Goal: Task Accomplishment & Management: Use online tool/utility

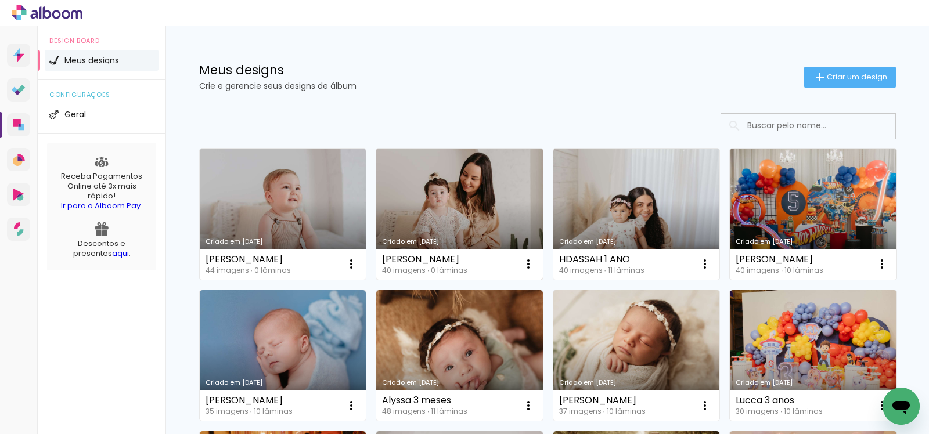
click at [493, 179] on link "Criado em [DATE]" at bounding box center [459, 214] width 167 height 131
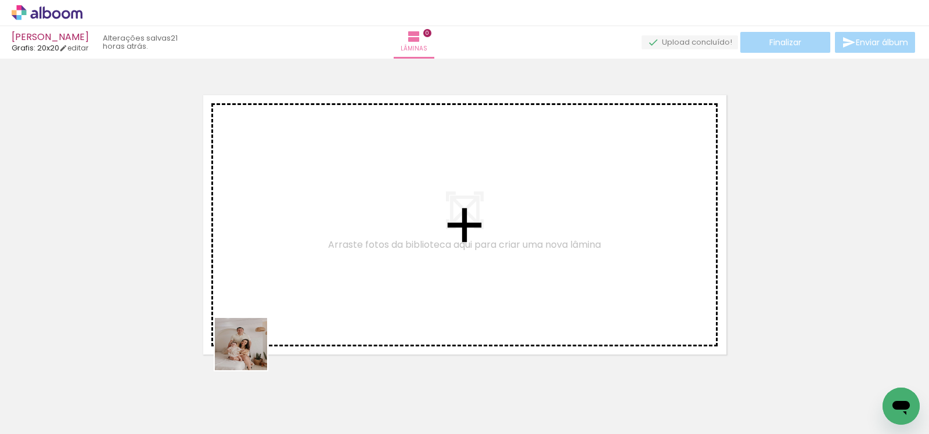
drag, startPoint x: 245, startPoint y: 402, endPoint x: 271, endPoint y: 289, distance: 116.1
click at [271, 291] on quentale-workspace at bounding box center [464, 217] width 929 height 434
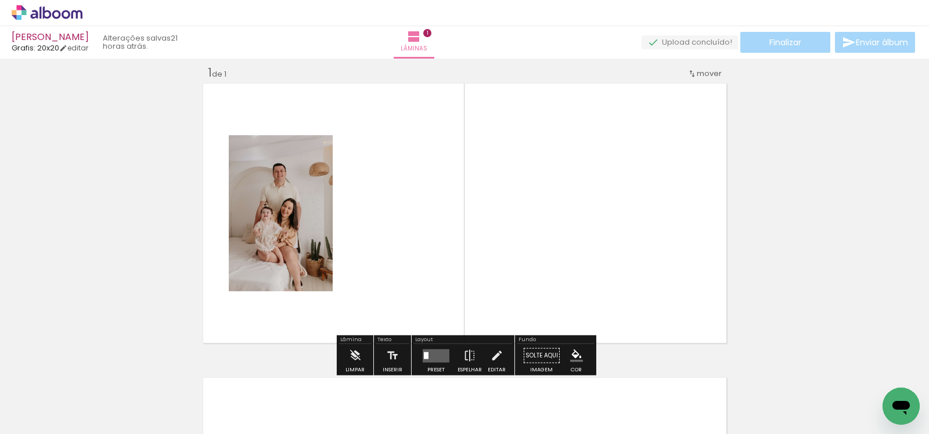
scroll to position [15, 0]
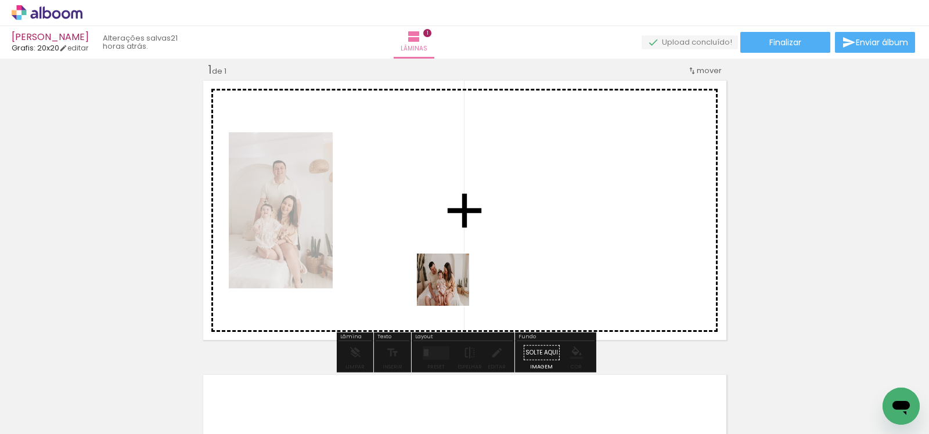
drag, startPoint x: 452, startPoint y: 400, endPoint x: 452, endPoint y: 265, distance: 134.7
click at [452, 265] on quentale-workspace at bounding box center [464, 217] width 929 height 434
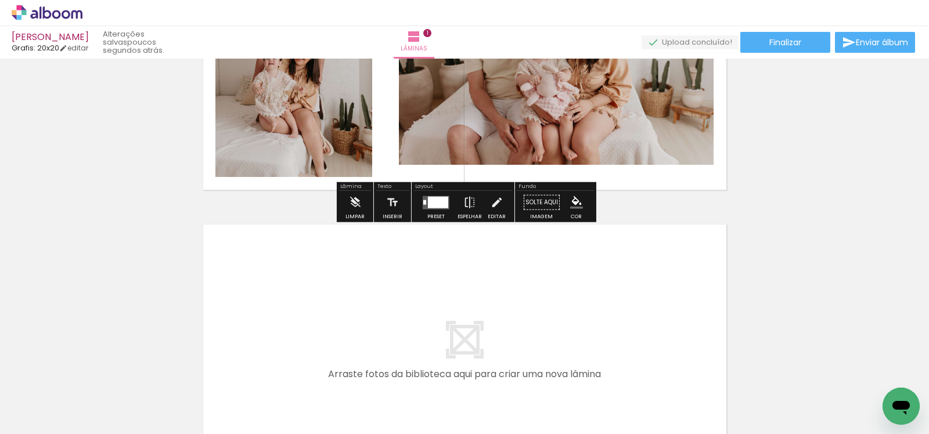
scroll to position [253, 0]
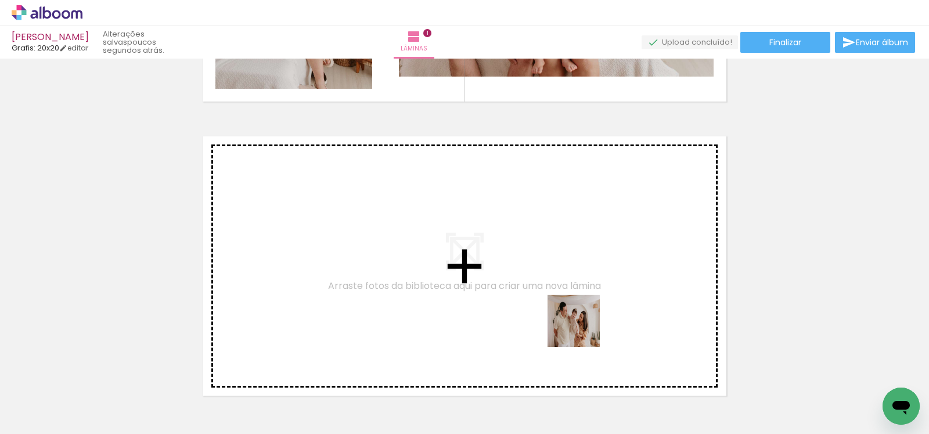
drag, startPoint x: 589, startPoint y: 400, endPoint x: 581, endPoint y: 322, distance: 78.2
click at [581, 322] on quentale-workspace at bounding box center [464, 217] width 929 height 434
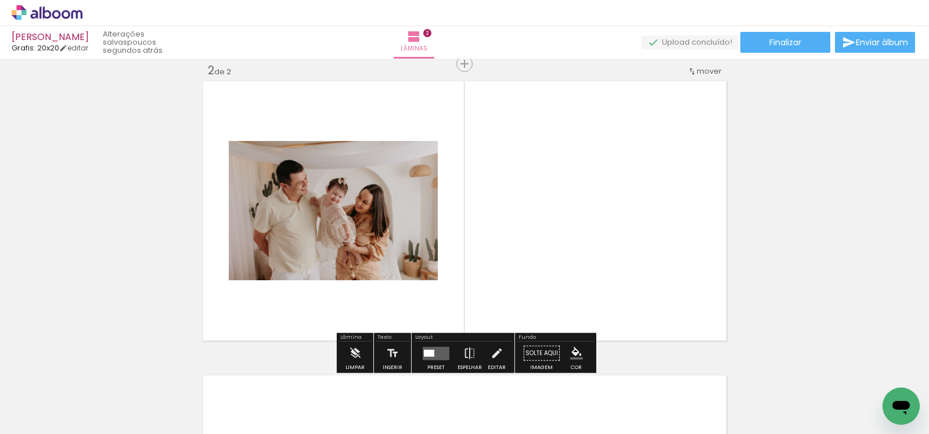
scroll to position [309, 0]
drag, startPoint x: 640, startPoint y: 395, endPoint x: 616, endPoint y: 316, distance: 82.5
click at [635, 378] on div at bounding box center [636, 395] width 52 height 35
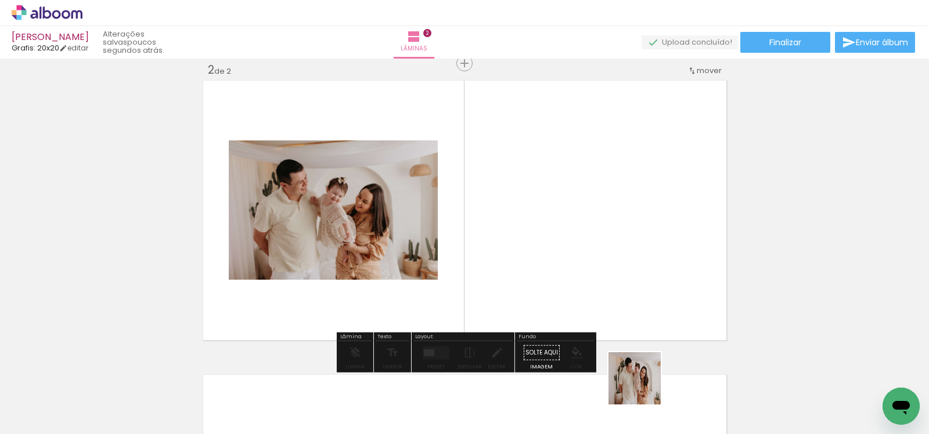
drag, startPoint x: 647, startPoint y: 401, endPoint x: 603, endPoint y: 294, distance: 116.1
click at [606, 298] on quentale-workspace at bounding box center [464, 217] width 929 height 434
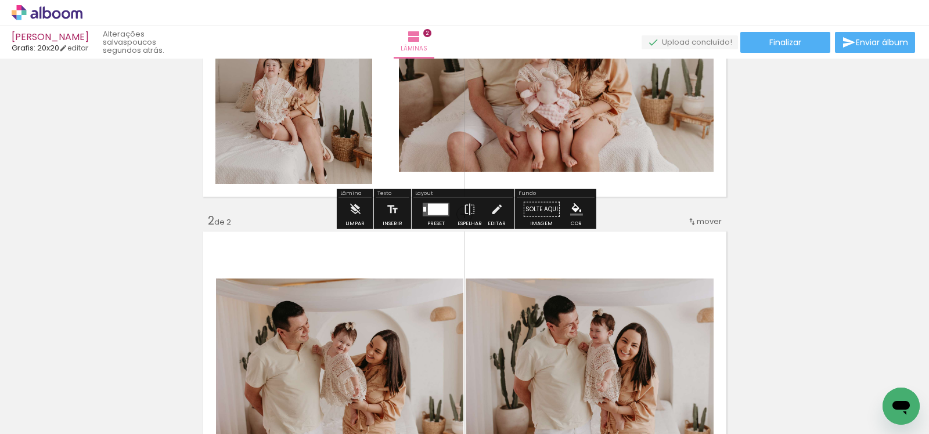
scroll to position [262, 0]
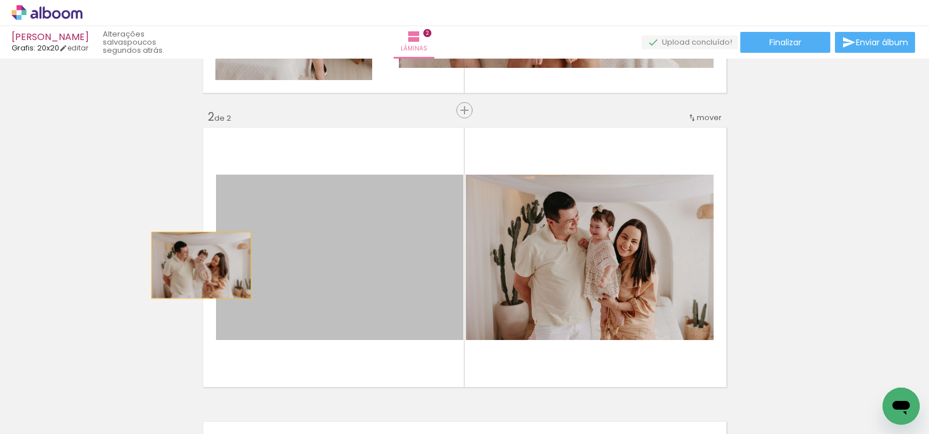
drag, startPoint x: 386, startPoint y: 265, endPoint x: 192, endPoint y: 261, distance: 194.6
click at [192, 262] on div "Inserir lâmina 1 de 2 Inserir lâmina 2 de 2" at bounding box center [464, 243] width 929 height 884
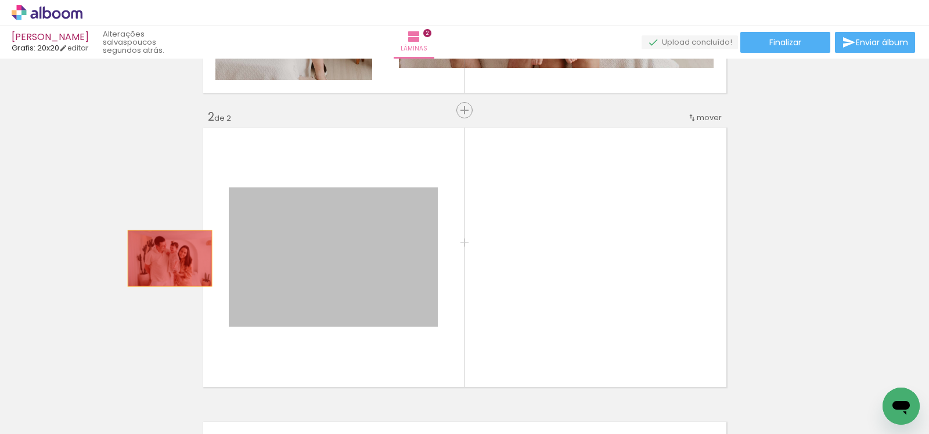
drag, startPoint x: 360, startPoint y: 261, endPoint x: 170, endPoint y: 258, distance: 190.5
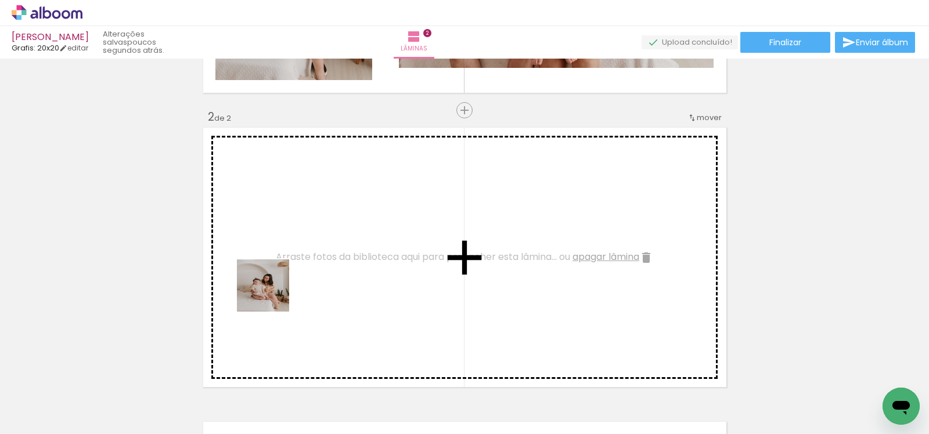
drag, startPoint x: 124, startPoint y: 398, endPoint x: 275, endPoint y: 292, distance: 184.8
click at [275, 292] on quentale-workspace at bounding box center [464, 217] width 929 height 434
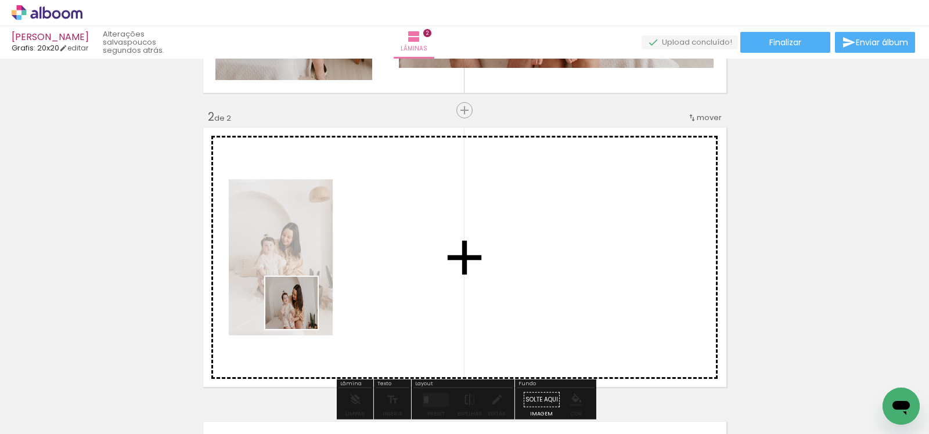
drag, startPoint x: 188, startPoint y: 400, endPoint x: 305, endPoint y: 307, distance: 149.6
click at [307, 307] on quentale-workspace at bounding box center [464, 217] width 929 height 434
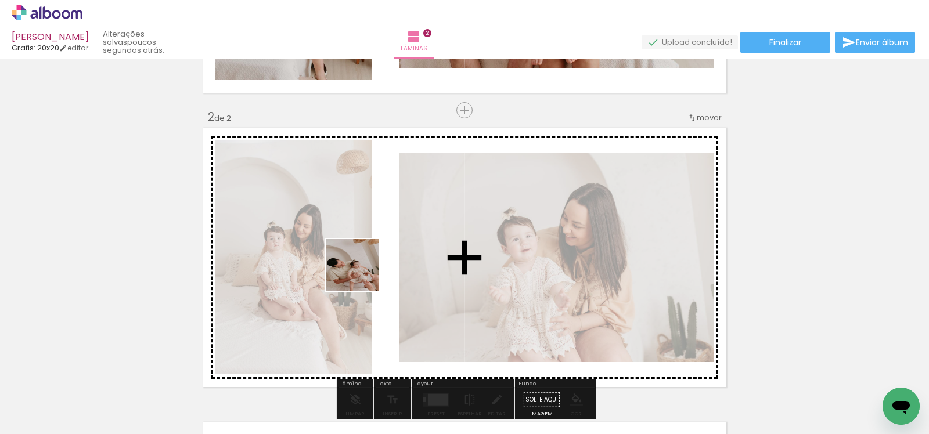
drag, startPoint x: 317, startPoint y: 405, endPoint x: 364, endPoint y: 267, distance: 145.3
click at [364, 267] on quentale-workspace at bounding box center [464, 217] width 929 height 434
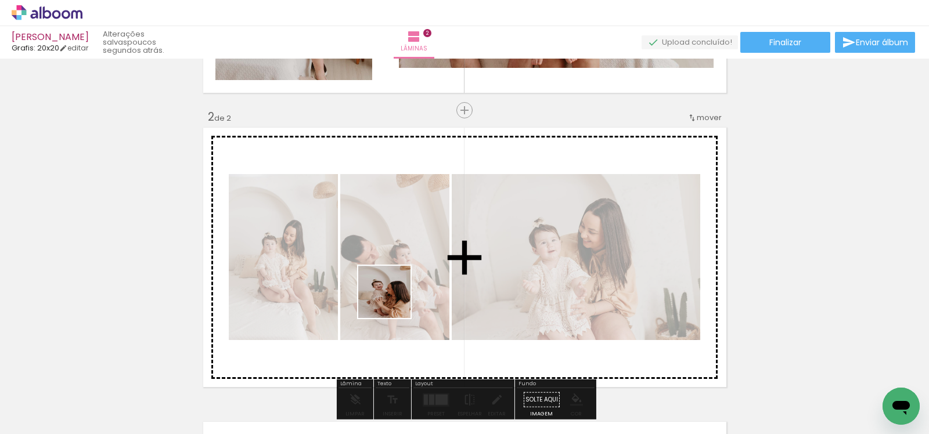
drag, startPoint x: 376, startPoint y: 396, endPoint x: 393, endPoint y: 300, distance: 97.8
click at [393, 300] on quentale-workspace at bounding box center [464, 217] width 929 height 434
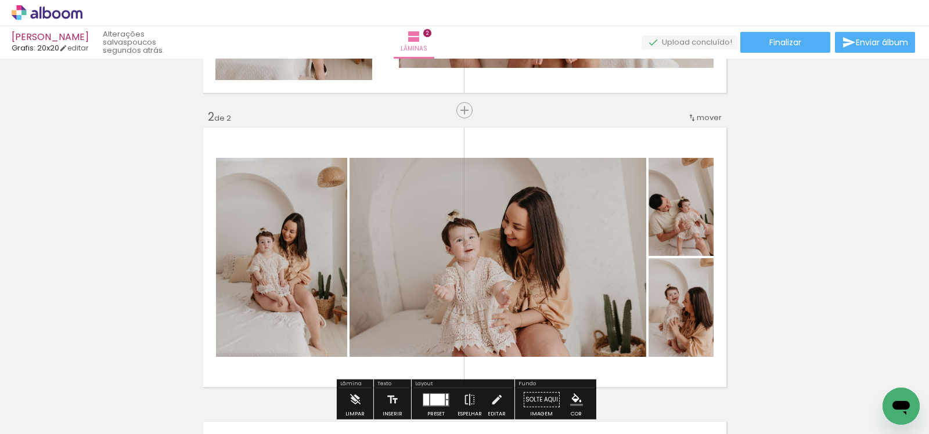
drag, startPoint x: 504, startPoint y: 408, endPoint x: 502, endPoint y: 281, distance: 127.2
click at [503, 282] on quentale-workspace at bounding box center [464, 217] width 929 height 434
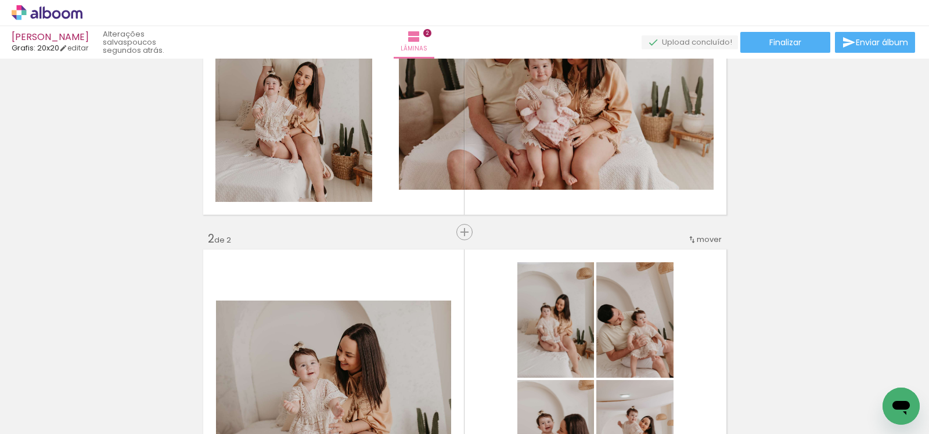
scroll to position [0, 0]
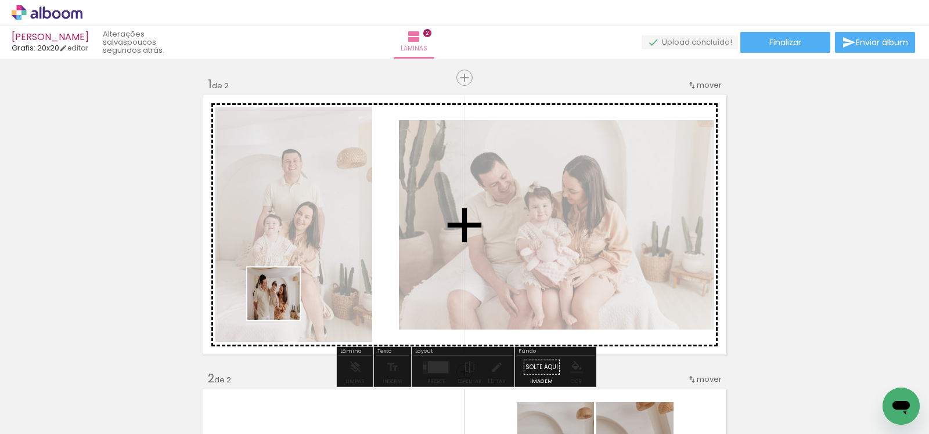
drag, startPoint x: 204, startPoint y: 398, endPoint x: 337, endPoint y: 254, distance: 196.0
click at [338, 254] on quentale-workspace at bounding box center [464, 217] width 929 height 434
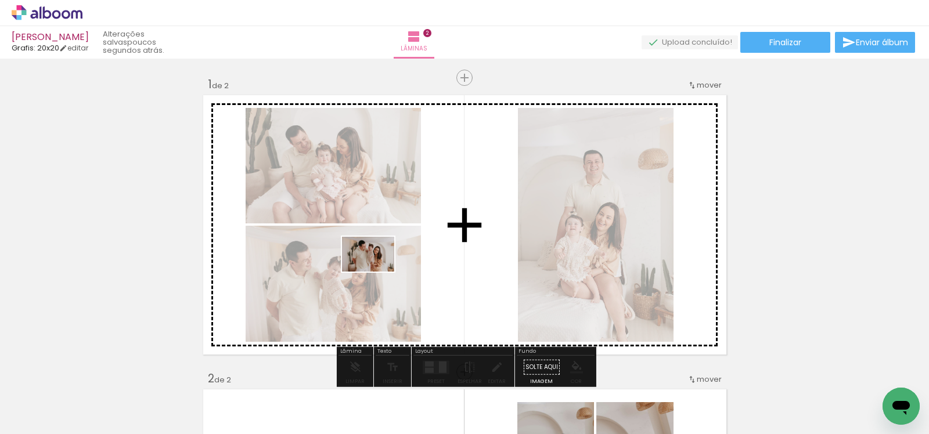
drag, startPoint x: 271, startPoint y: 398, endPoint x: 376, endPoint y: 271, distance: 165.4
click at [377, 272] on quentale-workspace at bounding box center [464, 217] width 929 height 434
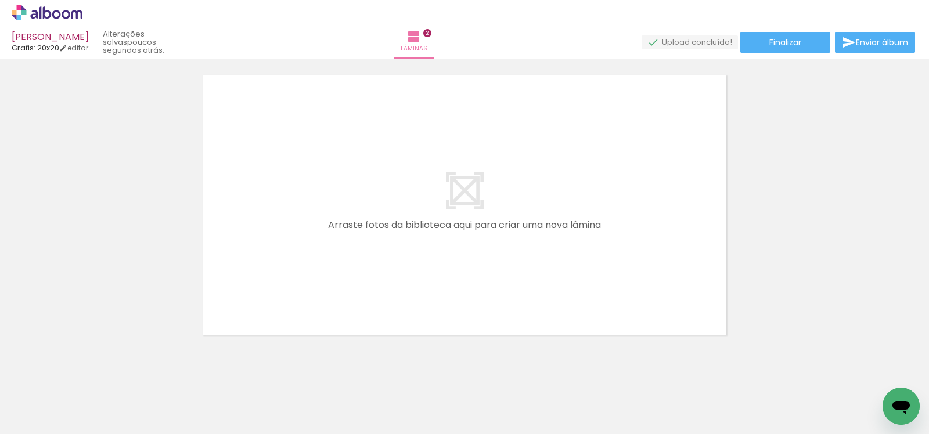
scroll to position [611, 0]
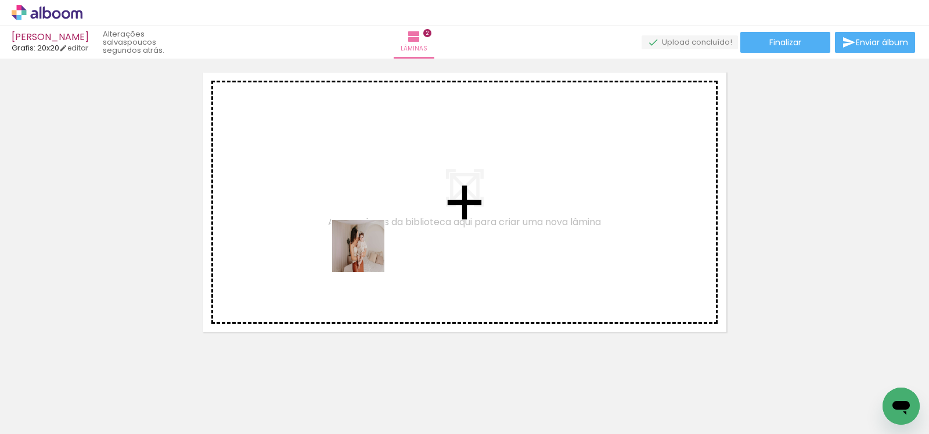
drag, startPoint x: 356, startPoint y: 400, endPoint x: 368, endPoint y: 244, distance: 156.1
click at [368, 250] on quentale-workspace at bounding box center [464, 217] width 929 height 434
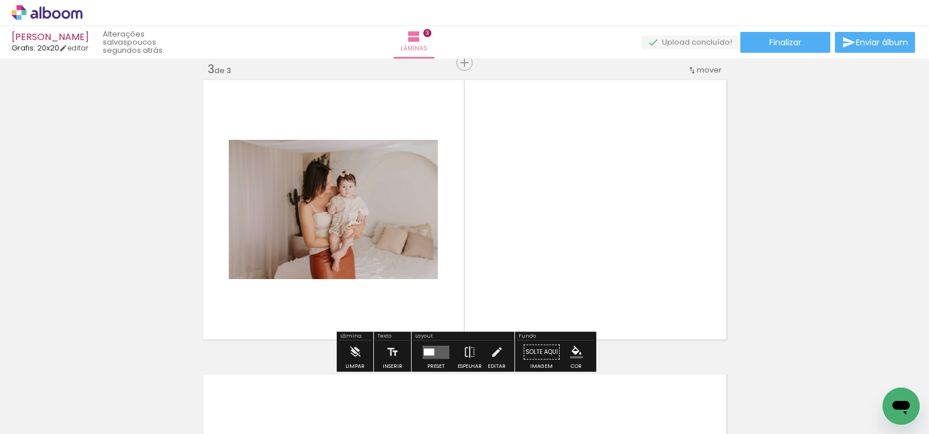
scroll to position [603, 0]
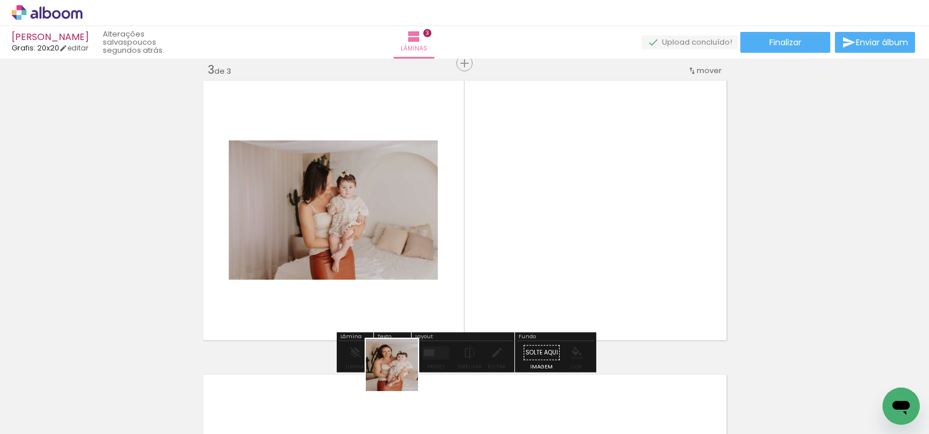
drag, startPoint x: 401, startPoint y: 388, endPoint x: 394, endPoint y: 276, distance: 112.3
click at [398, 286] on quentale-workspace at bounding box center [464, 217] width 929 height 434
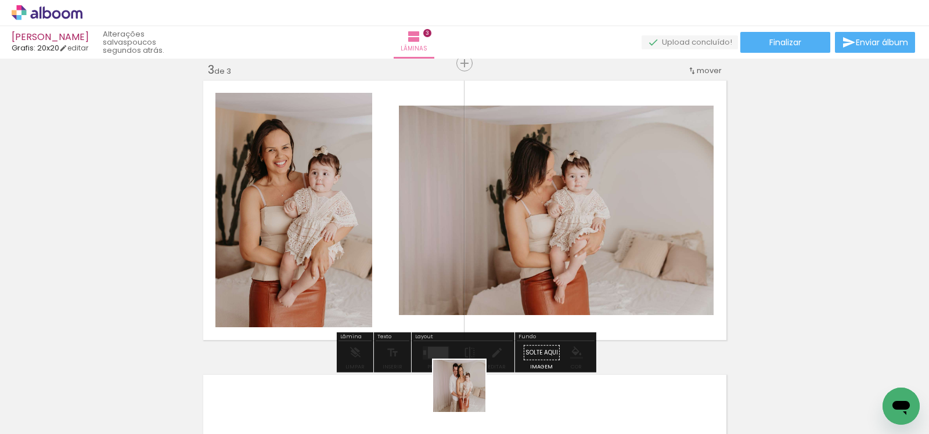
drag, startPoint x: 468, startPoint y: 401, endPoint x: 503, endPoint y: 266, distance: 139.3
click at [502, 272] on quentale-workspace at bounding box center [464, 217] width 929 height 434
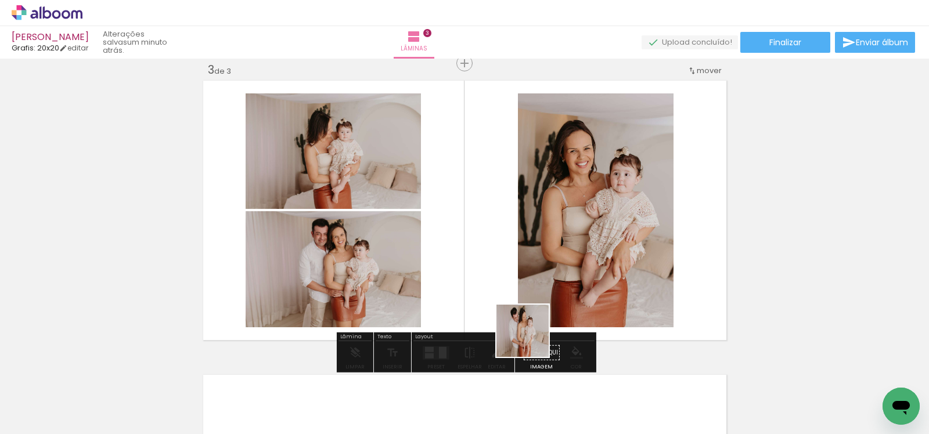
drag, startPoint x: 531, startPoint y: 402, endPoint x: 530, endPoint y: 273, distance: 129.5
click at [531, 273] on quentale-workspace at bounding box center [464, 217] width 929 height 434
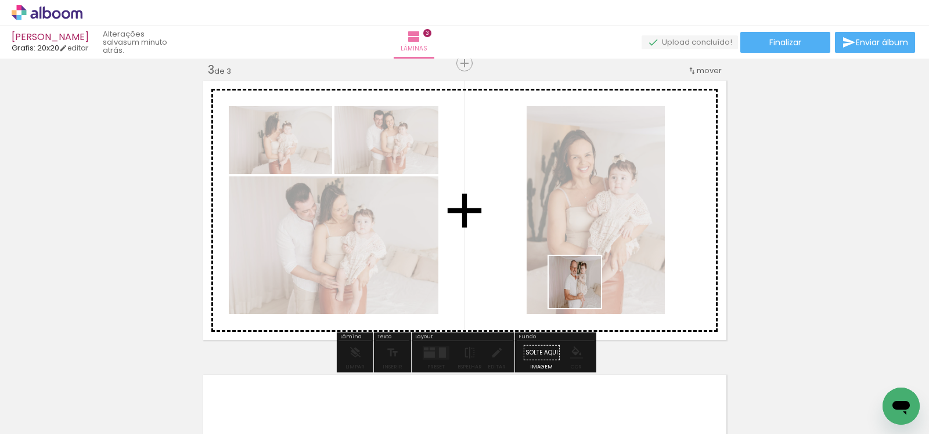
drag, startPoint x: 601, startPoint y: 393, endPoint x: 578, endPoint y: 286, distance: 109.2
click at [582, 290] on quentale-workspace at bounding box center [464, 217] width 929 height 434
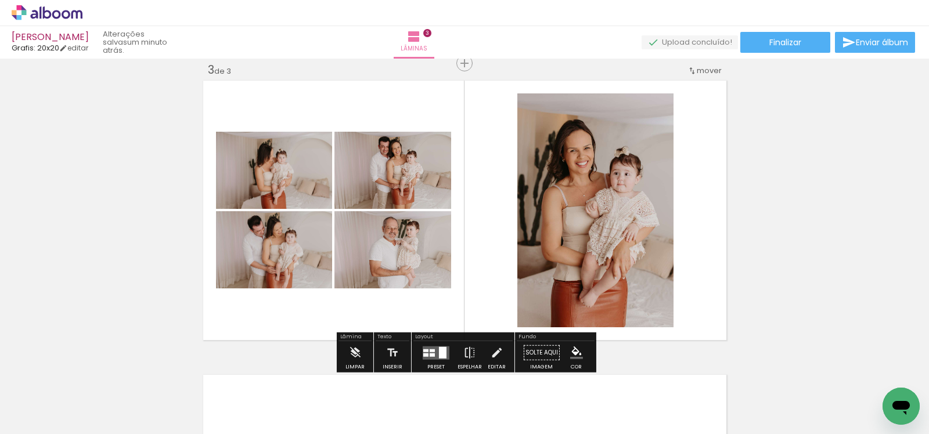
drag, startPoint x: 678, startPoint y: 401, endPoint x: 631, endPoint y: 298, distance: 113.6
click at [631, 298] on quentale-workspace at bounding box center [464, 217] width 929 height 434
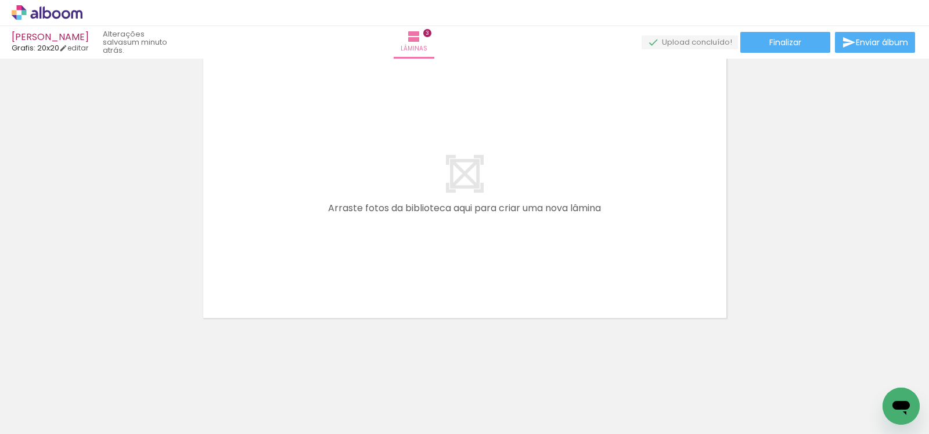
scroll to position [0, 682]
drag, startPoint x: 479, startPoint y: 399, endPoint x: 454, endPoint y: 248, distance: 153.0
click at [454, 248] on quentale-workspace at bounding box center [464, 217] width 929 height 434
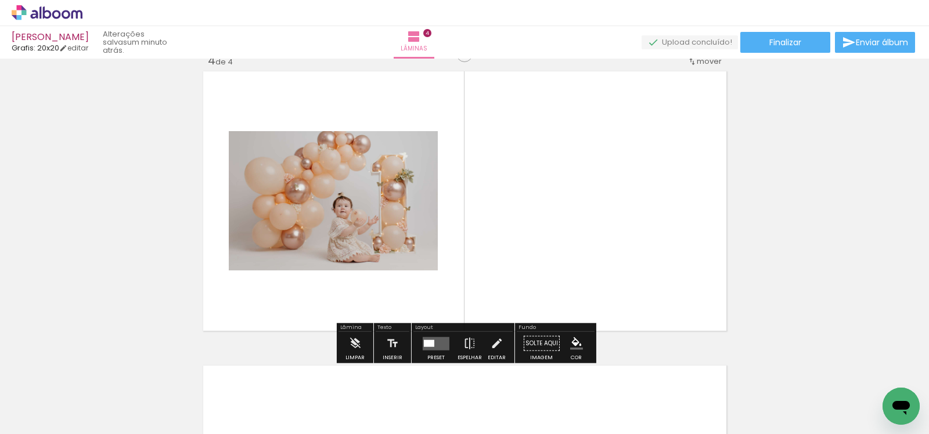
scroll to position [898, 0]
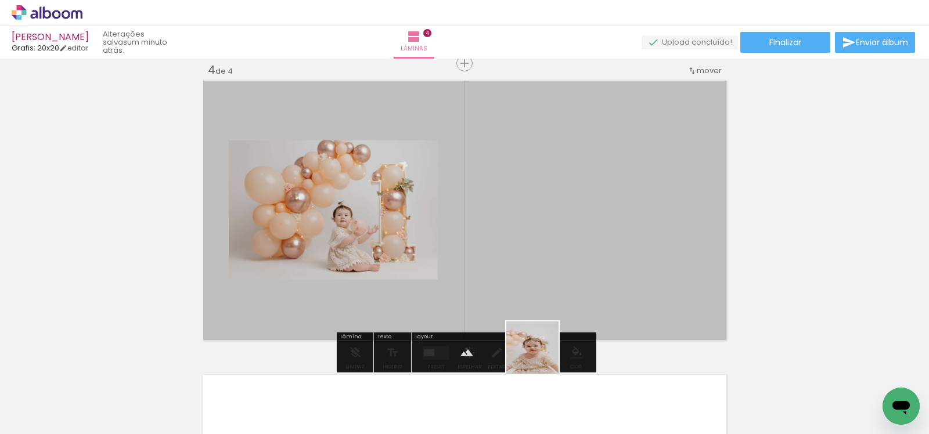
drag, startPoint x: 541, startPoint y: 415, endPoint x: 539, endPoint y: 264, distance: 150.4
click at [539, 264] on quentale-workspace at bounding box center [464, 217] width 929 height 434
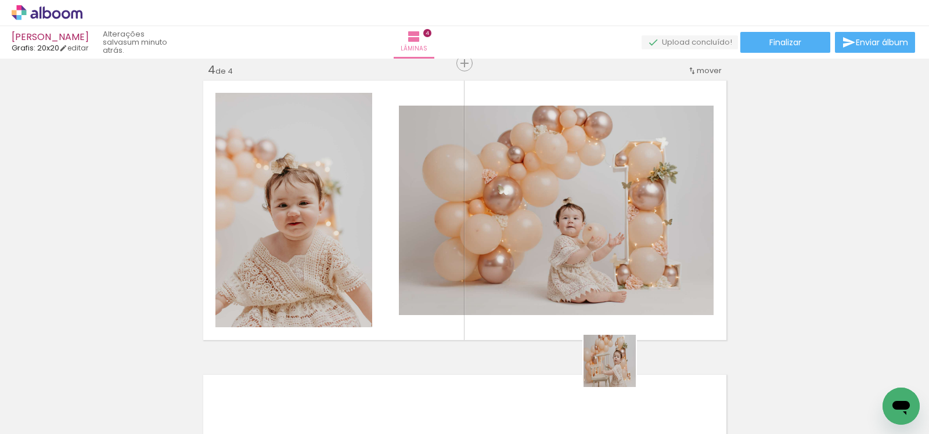
drag, startPoint x: 618, startPoint y: 404, endPoint x: 617, endPoint y: 203, distance: 200.9
click at [618, 203] on quentale-workspace at bounding box center [464, 217] width 929 height 434
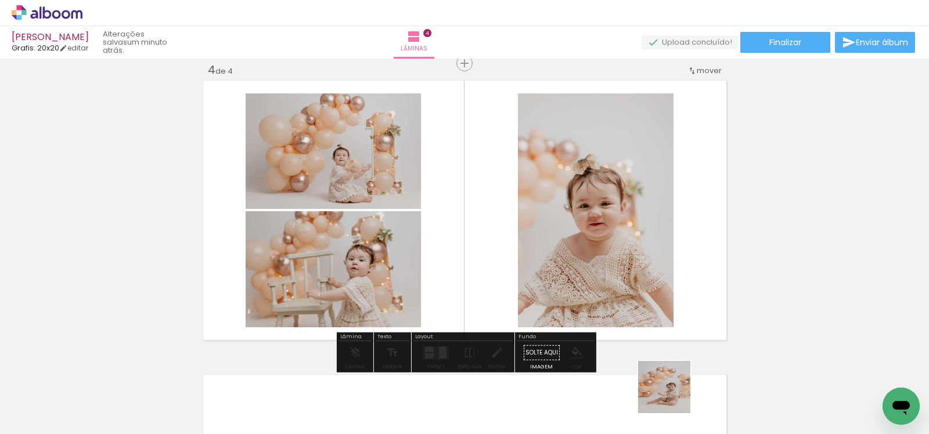
drag, startPoint x: 674, startPoint y: 401, endPoint x: 591, endPoint y: 248, distance: 173.8
click at [591, 248] on quentale-workspace at bounding box center [464, 217] width 929 height 434
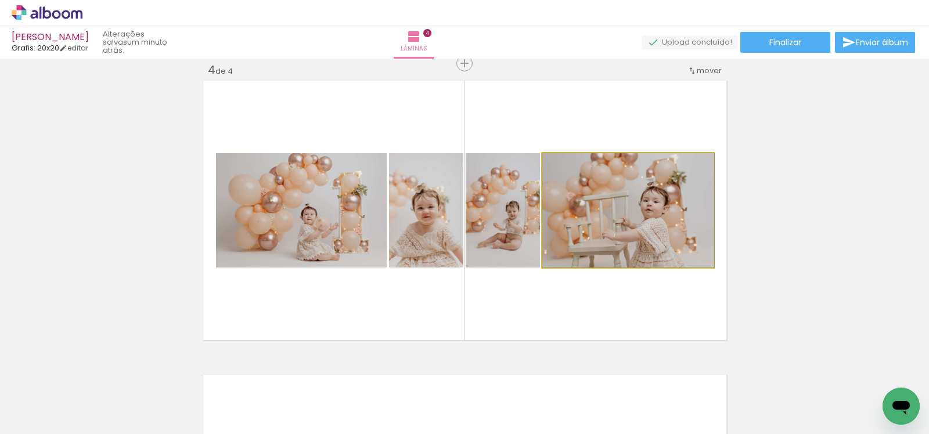
drag, startPoint x: 629, startPoint y: 240, endPoint x: 646, endPoint y: 238, distance: 16.4
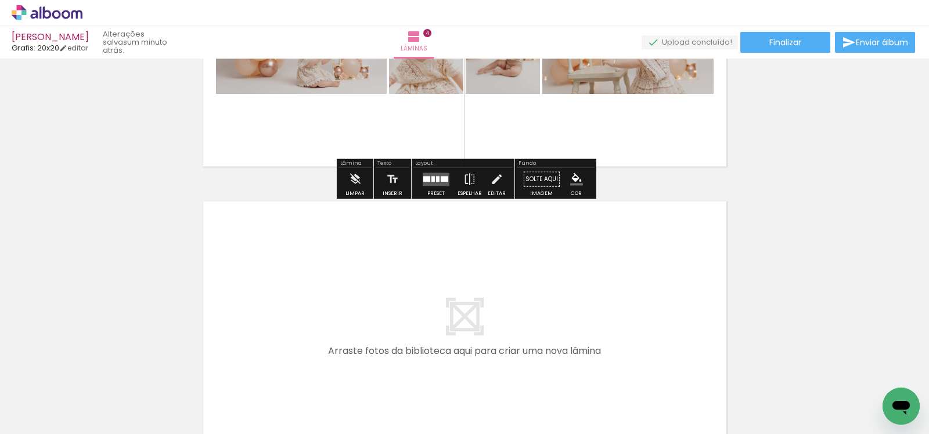
scroll to position [1080, 0]
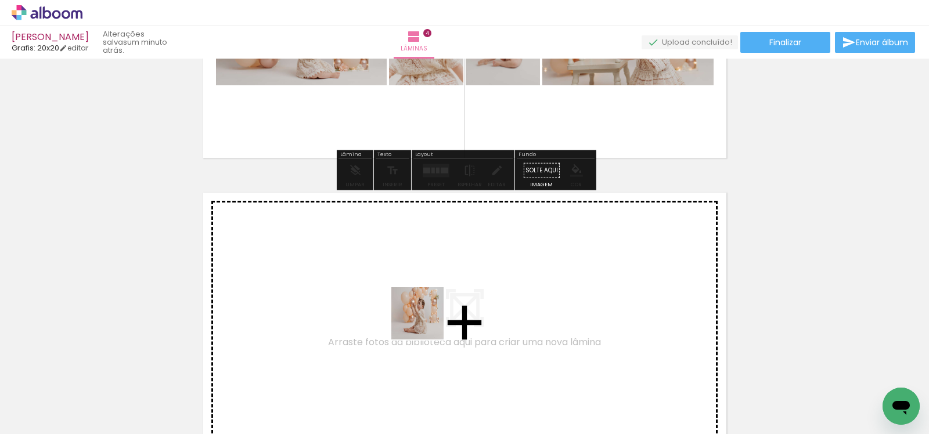
click at [427, 312] on quentale-workspace at bounding box center [464, 217] width 929 height 434
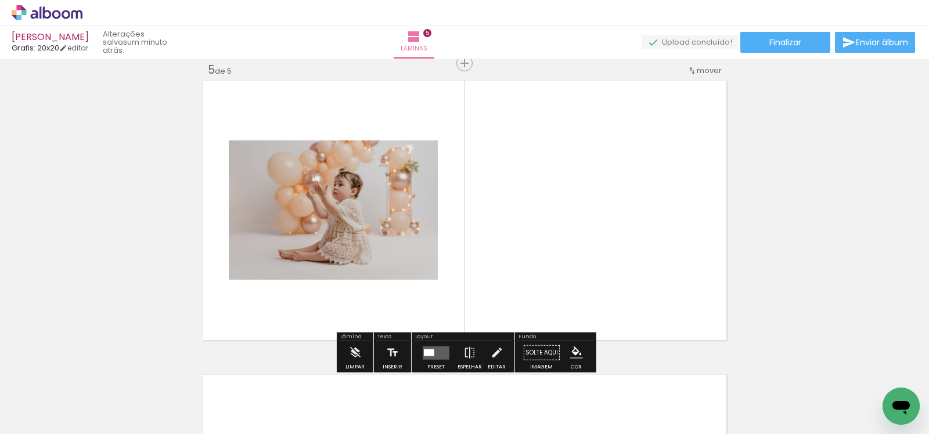
scroll to position [0, 833]
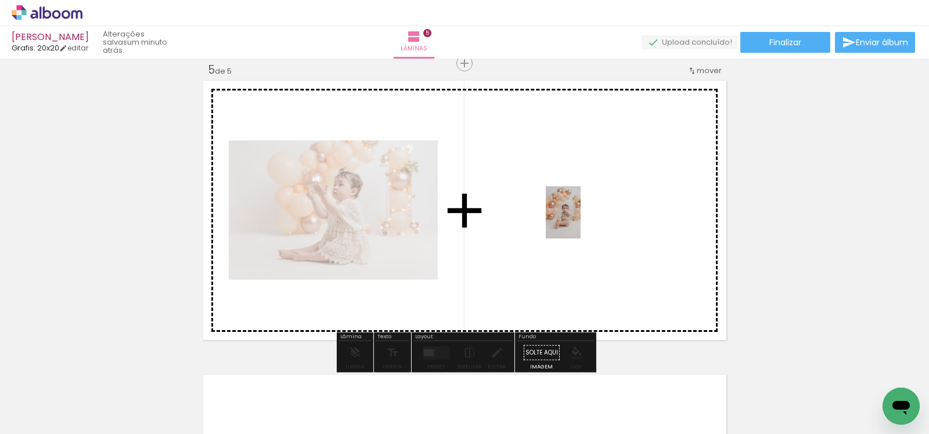
drag, startPoint x: 589, startPoint y: 397, endPoint x: 580, endPoint y: 221, distance: 176.2
click at [581, 221] on quentale-workspace at bounding box center [464, 217] width 929 height 434
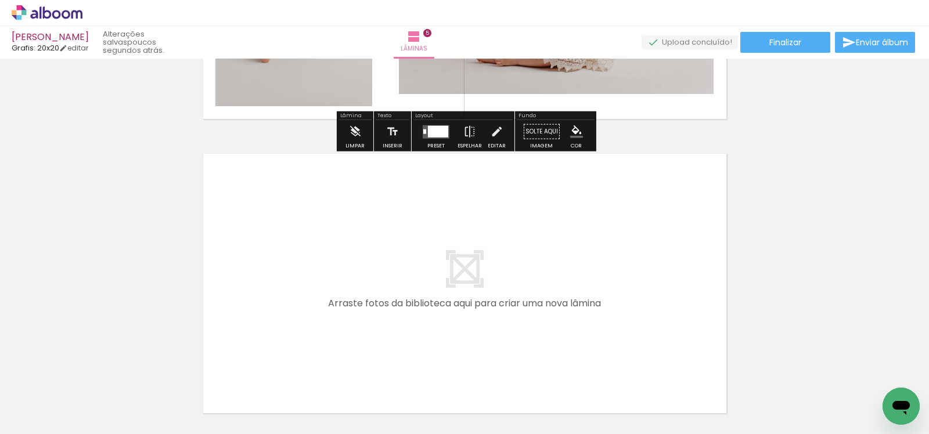
scroll to position [1414, 0]
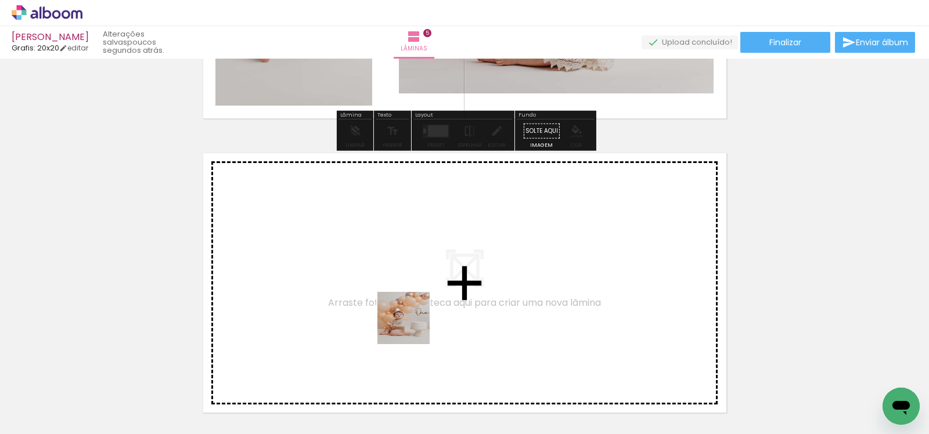
click at [411, 292] on quentale-workspace at bounding box center [464, 217] width 929 height 434
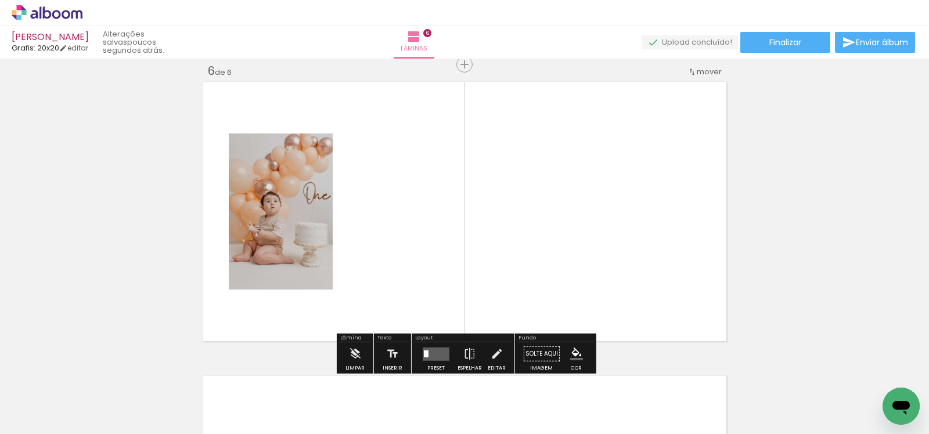
scroll to position [1487, 0]
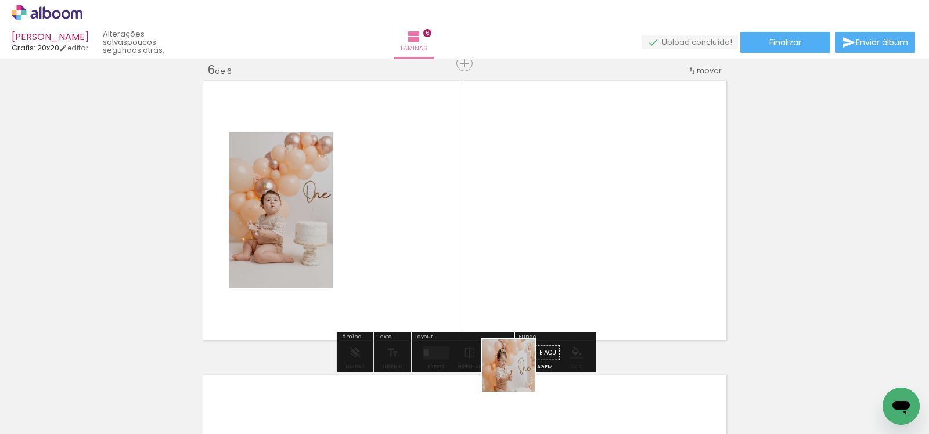
click at [472, 291] on quentale-workspace at bounding box center [464, 217] width 929 height 434
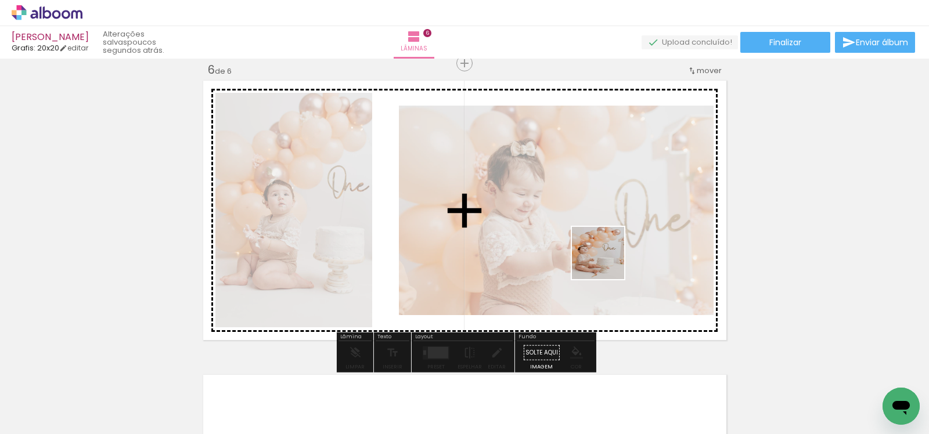
drag, startPoint x: 616, startPoint y: 401, endPoint x: 602, endPoint y: 261, distance: 141.3
click at [606, 261] on quentale-workspace at bounding box center [464, 217] width 929 height 434
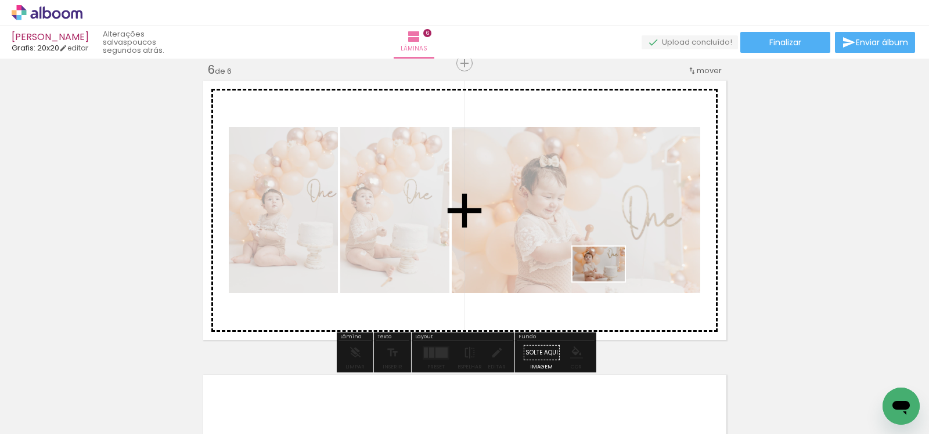
drag, startPoint x: 673, startPoint y: 395, endPoint x: 607, endPoint y: 282, distance: 131.4
click at [607, 282] on quentale-workspace at bounding box center [464, 217] width 929 height 434
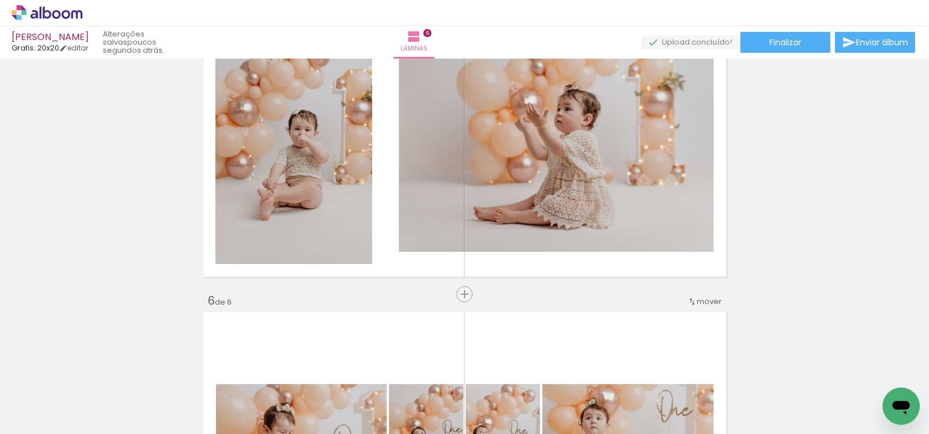
scroll to position [1254, 0]
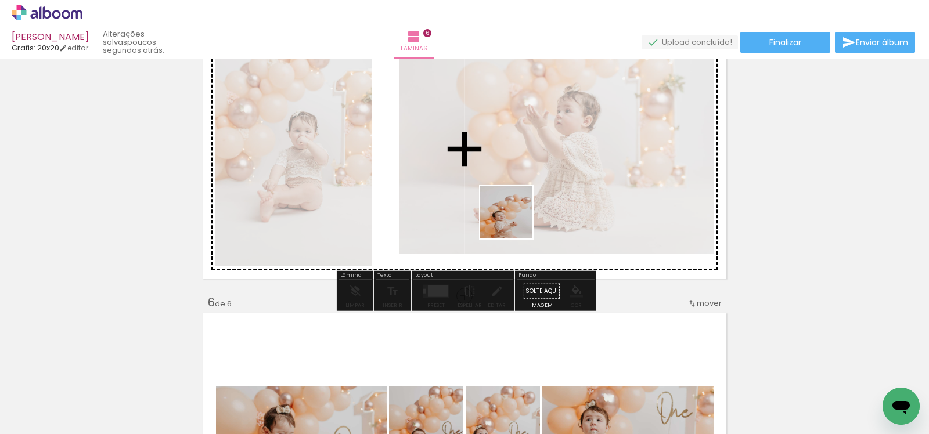
drag, startPoint x: 482, startPoint y: 403, endPoint x: 515, endPoint y: 221, distance: 184.7
click at [515, 221] on quentale-workspace at bounding box center [464, 217] width 929 height 434
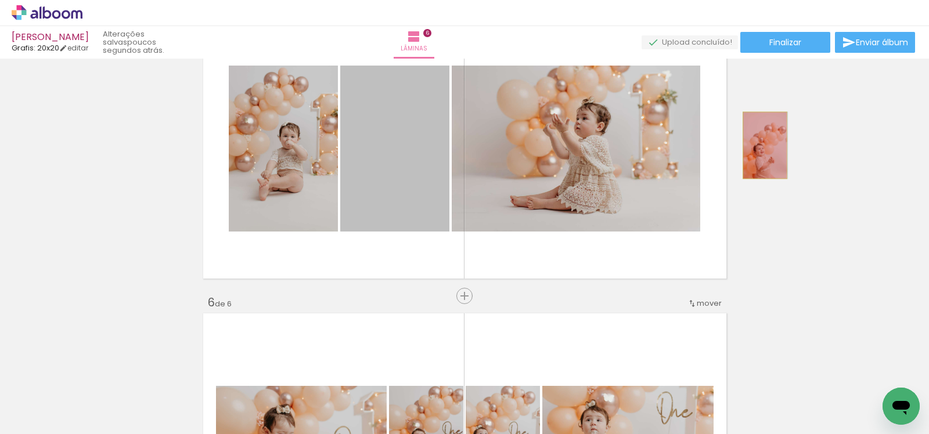
drag, startPoint x: 408, startPoint y: 185, endPoint x: 765, endPoint y: 145, distance: 358.7
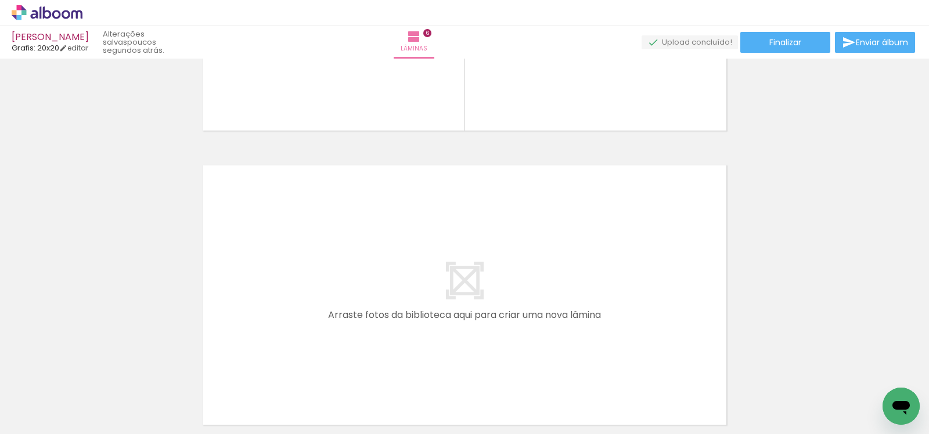
scroll to position [0, 1233]
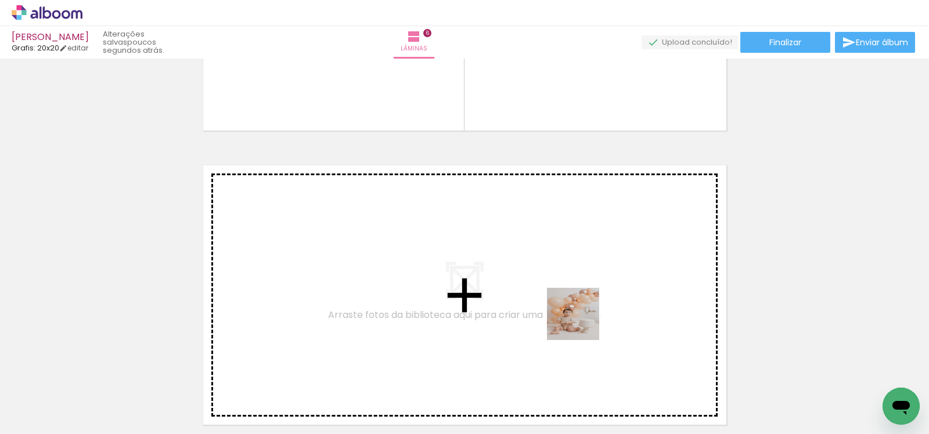
drag, startPoint x: 588, startPoint y: 412, endPoint x: 580, endPoint y: 228, distance: 184.3
click at [580, 228] on quentale-workspace at bounding box center [464, 217] width 929 height 434
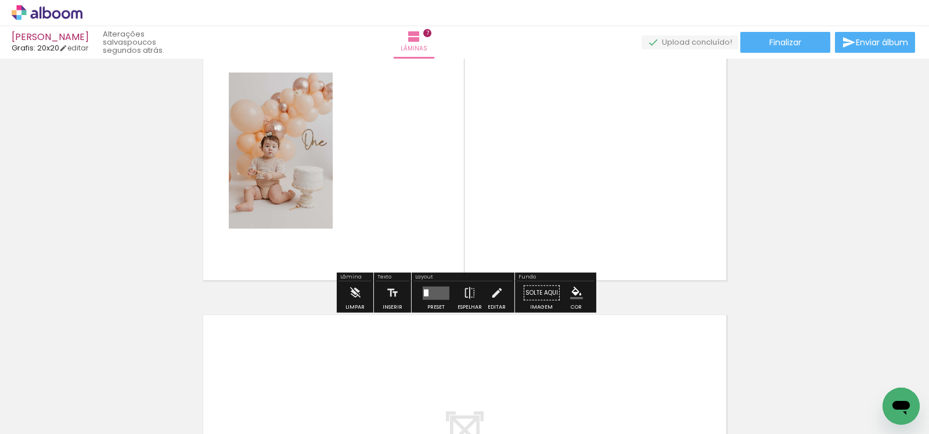
scroll to position [1841, 0]
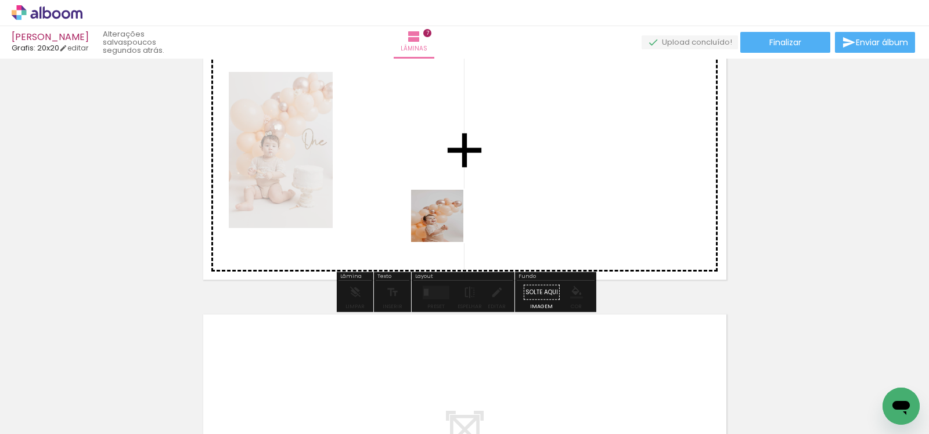
drag, startPoint x: 329, startPoint y: 399, endPoint x: 481, endPoint y: 186, distance: 261.4
click at [483, 188] on quentale-workspace at bounding box center [464, 217] width 929 height 434
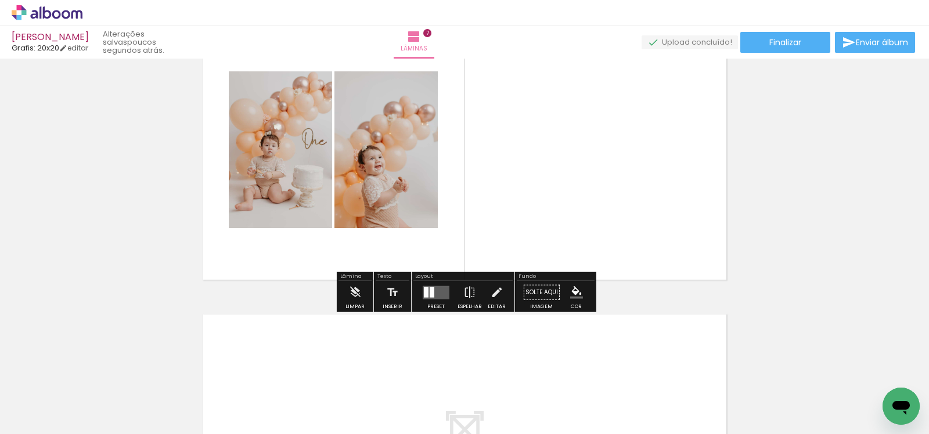
click at [622, 333] on quentale-workspace at bounding box center [464, 217] width 929 height 434
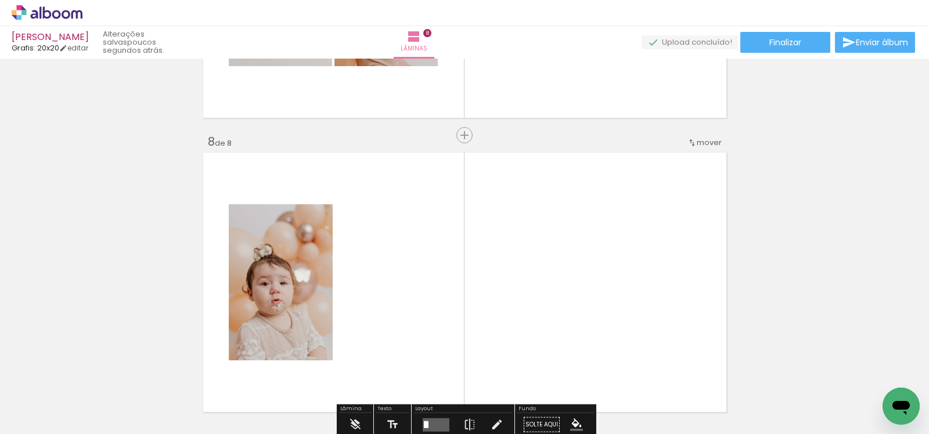
scroll to position [2075, 0]
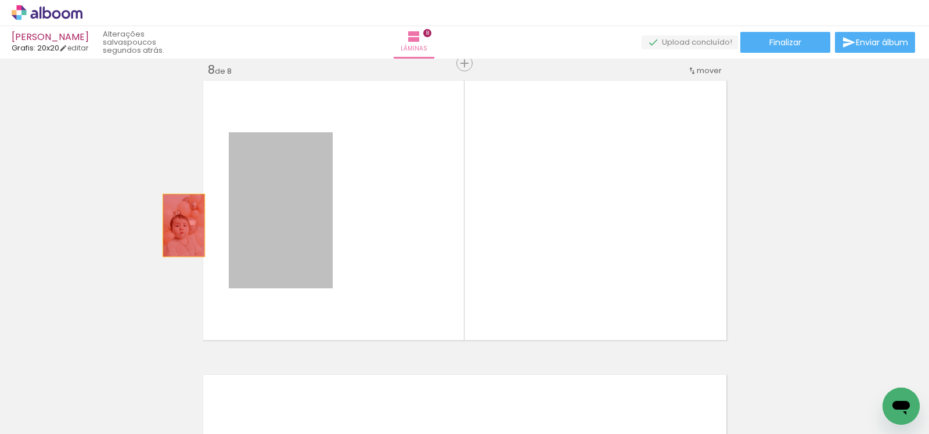
drag, startPoint x: 293, startPoint y: 225, endPoint x: 105, endPoint y: 217, distance: 187.8
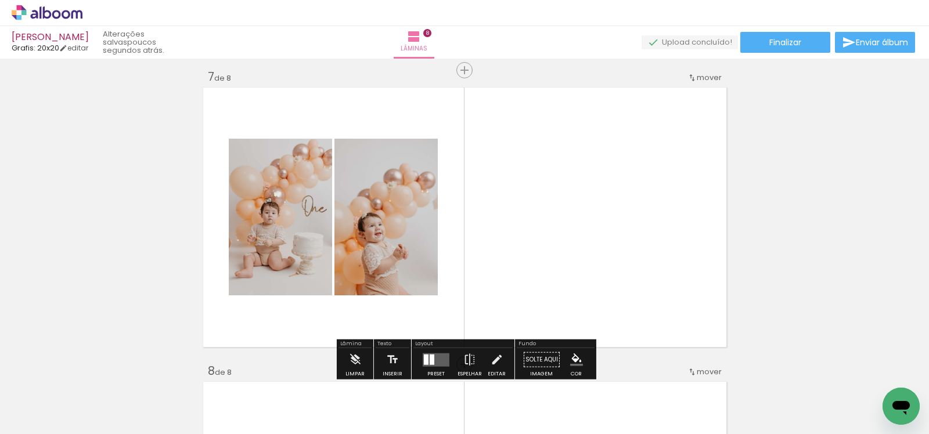
scroll to position [1772, 0]
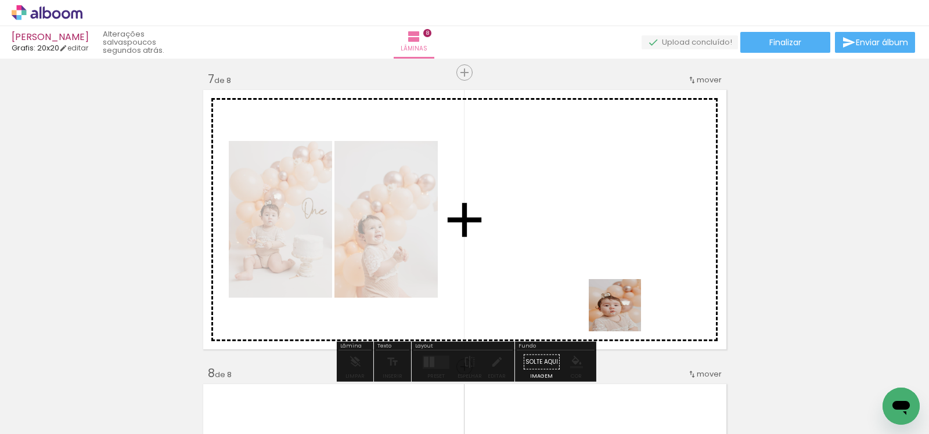
drag, startPoint x: 652, startPoint y: 412, endPoint x: 606, endPoint y: 250, distance: 167.8
click at [606, 250] on quentale-workspace at bounding box center [464, 217] width 929 height 434
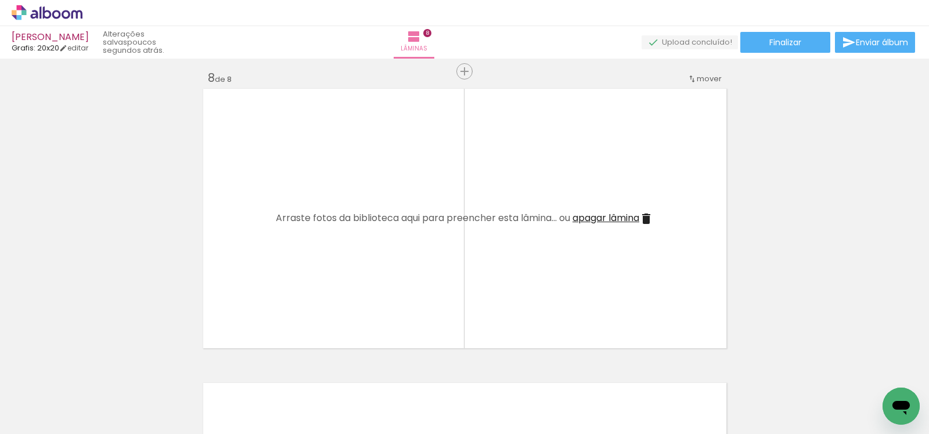
scroll to position [0, 1477]
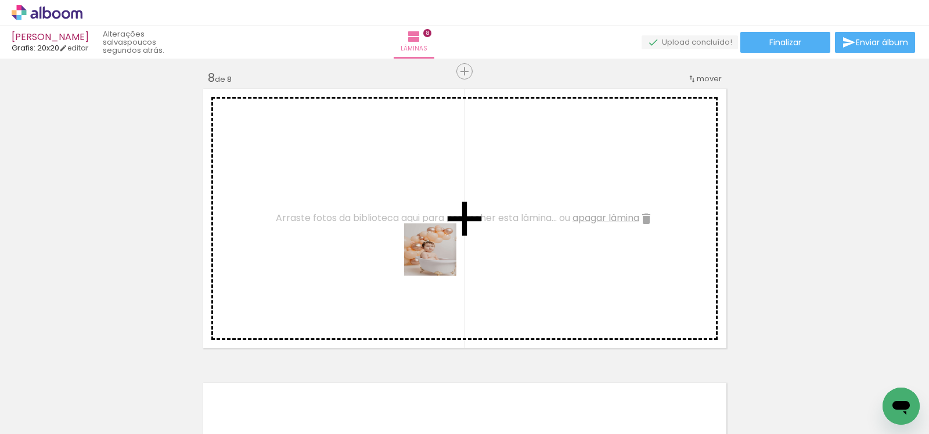
drag, startPoint x: 454, startPoint y: 407, endPoint x: 436, endPoint y: 258, distance: 149.7
click at [438, 258] on quentale-workspace at bounding box center [464, 217] width 929 height 434
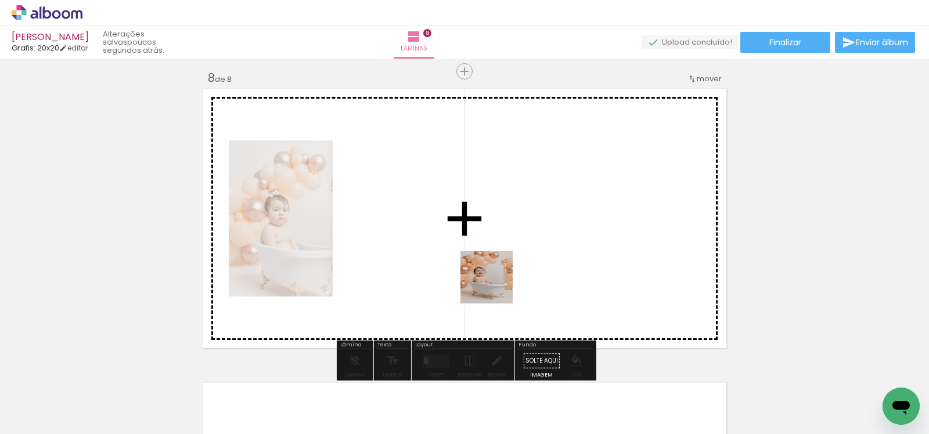
drag, startPoint x: 527, startPoint y: 391, endPoint x: 493, endPoint y: 286, distance: 110.5
click at [495, 286] on quentale-workspace at bounding box center [464, 217] width 929 height 434
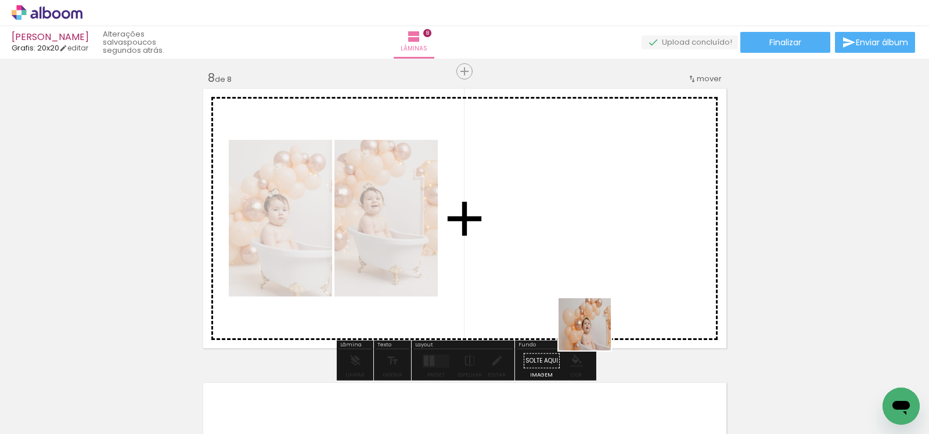
drag, startPoint x: 593, startPoint y: 400, endPoint x: 593, endPoint y: 296, distance: 104.5
click at [593, 296] on quentale-workspace at bounding box center [464, 217] width 929 height 434
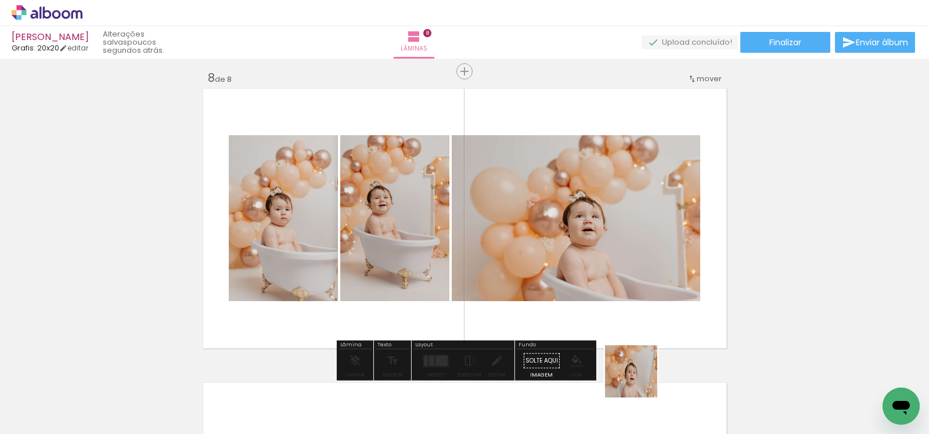
drag, startPoint x: 643, startPoint y: 392, endPoint x: 611, endPoint y: 253, distance: 142.3
click at [613, 254] on quentale-workspace at bounding box center [464, 217] width 929 height 434
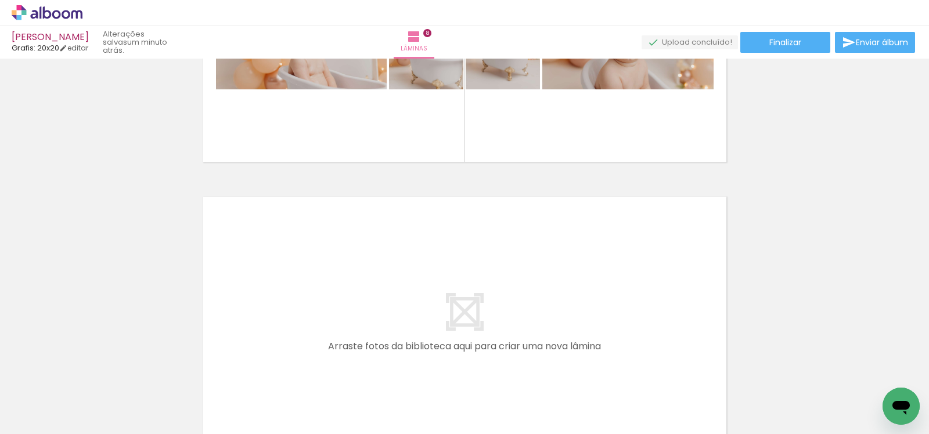
scroll to position [2336, 0]
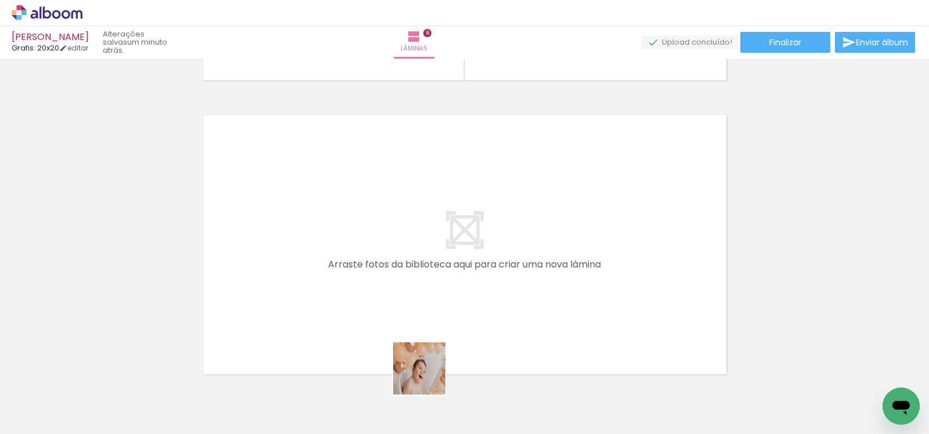
drag, startPoint x: 428, startPoint y: 400, endPoint x: 428, endPoint y: 301, distance: 98.1
click at [428, 301] on quentale-workspace at bounding box center [464, 217] width 929 height 434
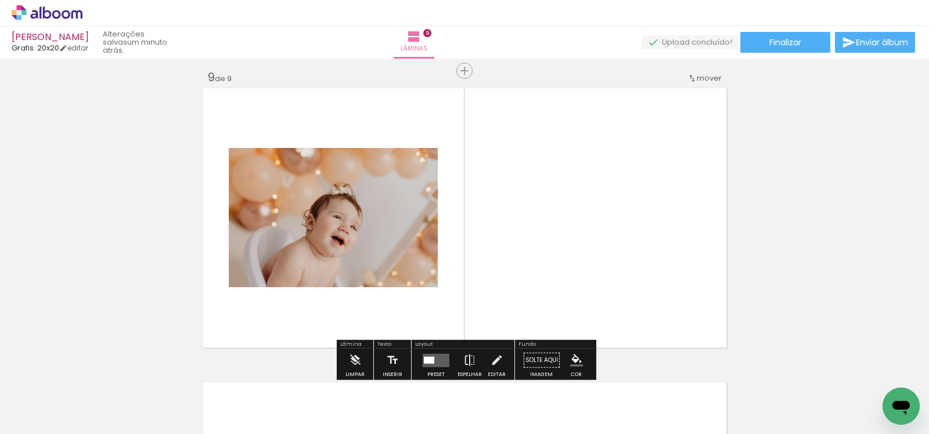
scroll to position [2370, 0]
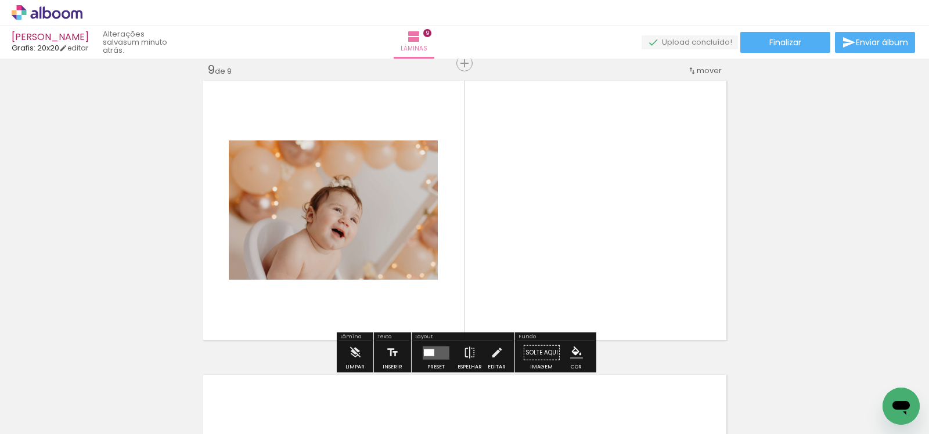
click at [470, 278] on quentale-workspace at bounding box center [464, 217] width 929 height 434
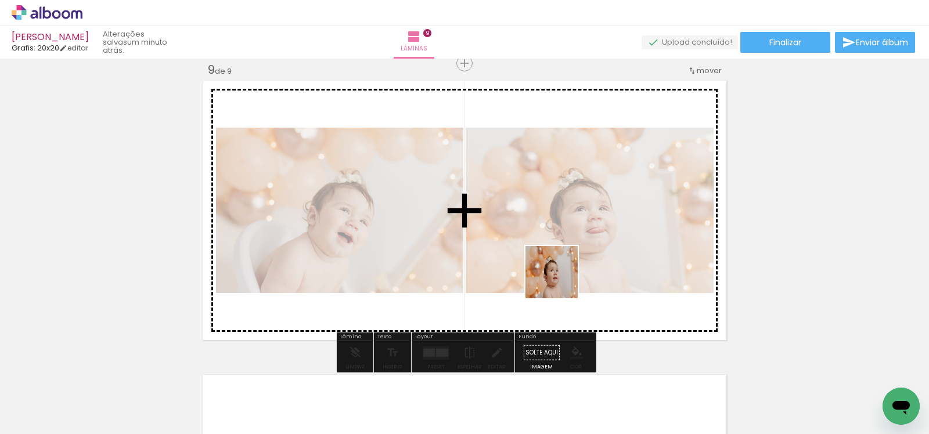
drag, startPoint x: 560, startPoint y: 407, endPoint x: 560, endPoint y: 271, distance: 135.9
click at [560, 271] on quentale-workspace at bounding box center [464, 217] width 929 height 434
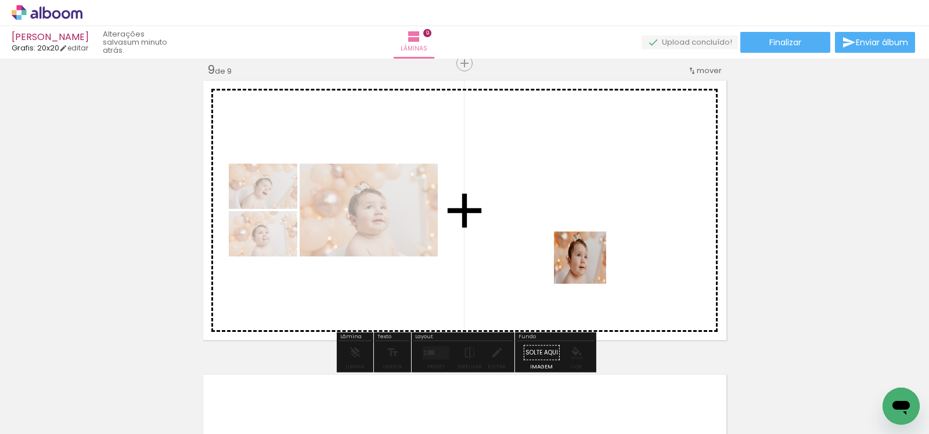
drag, startPoint x: 624, startPoint y: 400, endPoint x: 587, endPoint y: 265, distance: 139.8
click at [587, 265] on quentale-workspace at bounding box center [464, 217] width 929 height 434
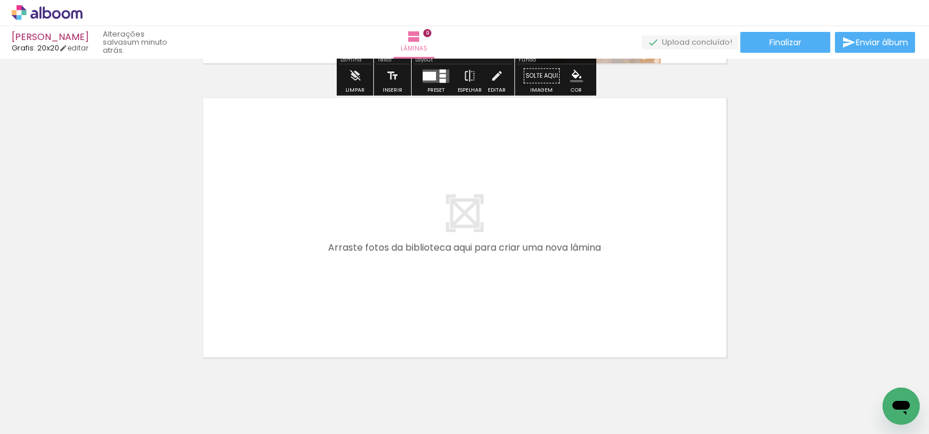
scroll to position [2659, 0]
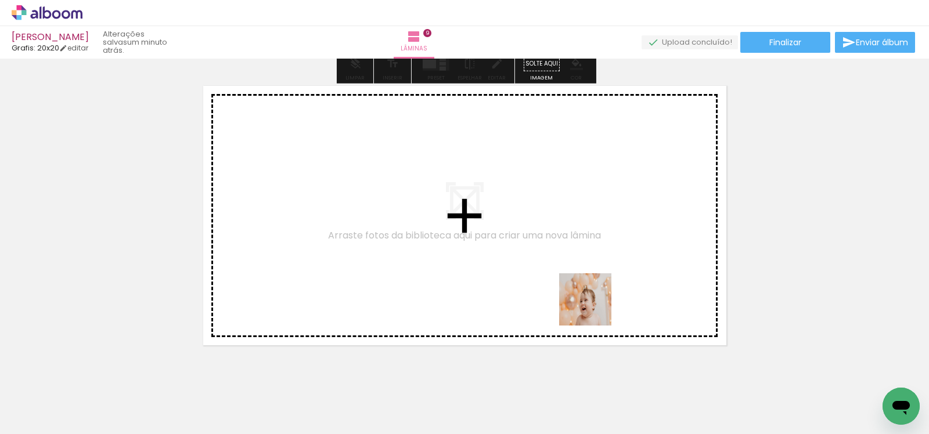
click at [550, 257] on quentale-workspace at bounding box center [464, 217] width 929 height 434
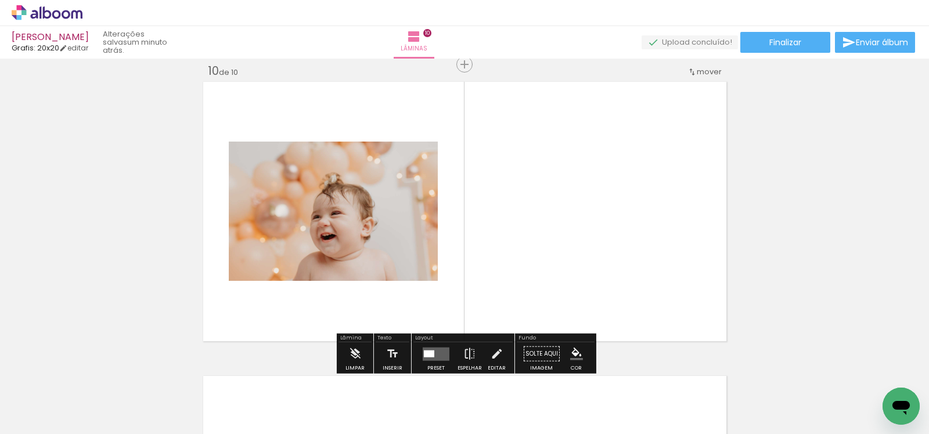
scroll to position [2664, 0]
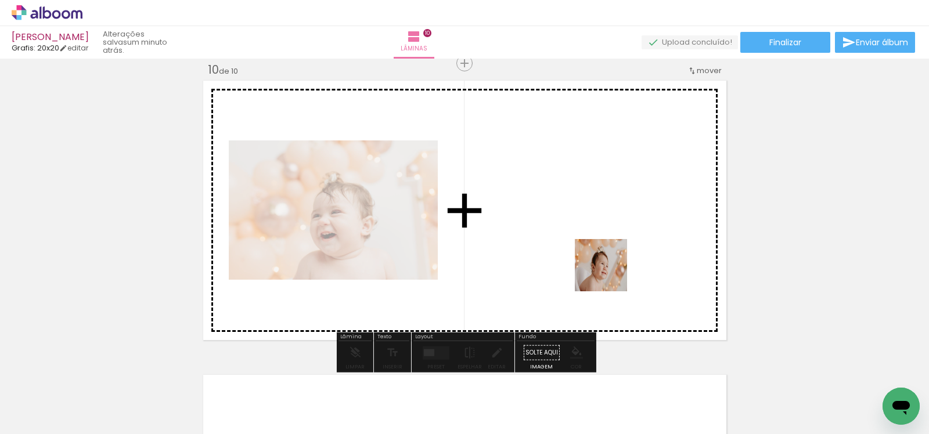
drag, startPoint x: 750, startPoint y: 395, endPoint x: 610, endPoint y: 274, distance: 185.2
click at [610, 274] on quentale-workspace at bounding box center [464, 217] width 929 height 434
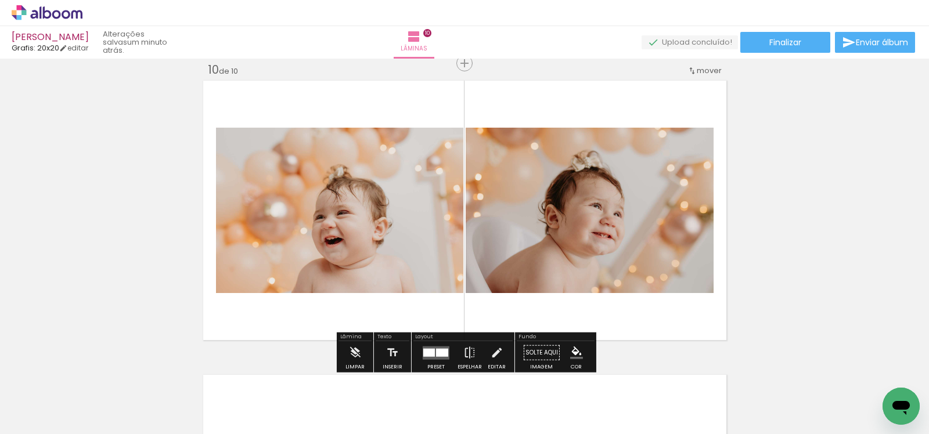
drag, startPoint x: 815, startPoint y: 404, endPoint x: 586, endPoint y: 222, distance: 292.6
click at [588, 223] on quentale-workspace at bounding box center [464, 217] width 929 height 434
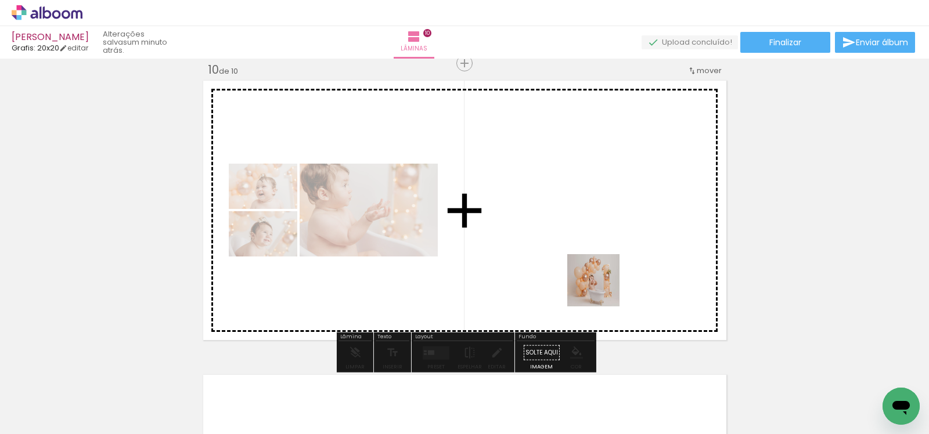
click at [557, 261] on quentale-workspace at bounding box center [464, 217] width 929 height 434
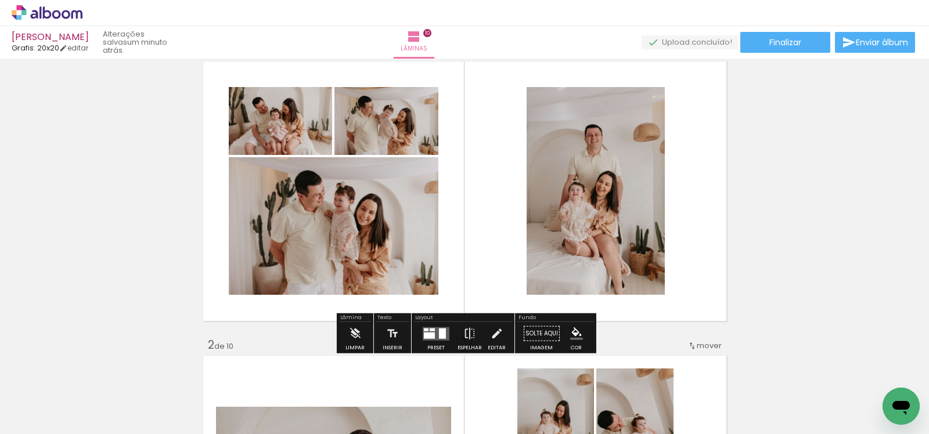
scroll to position [35, 0]
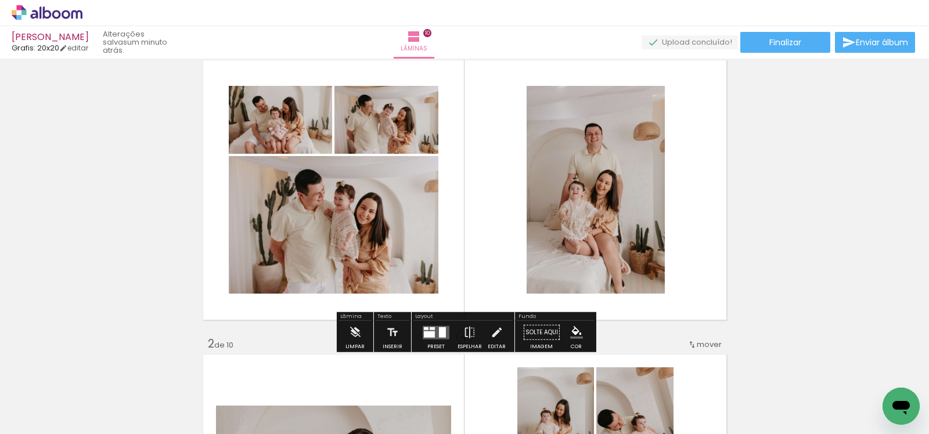
click at [435, 330] on quentale-layouter at bounding box center [436, 332] width 27 height 13
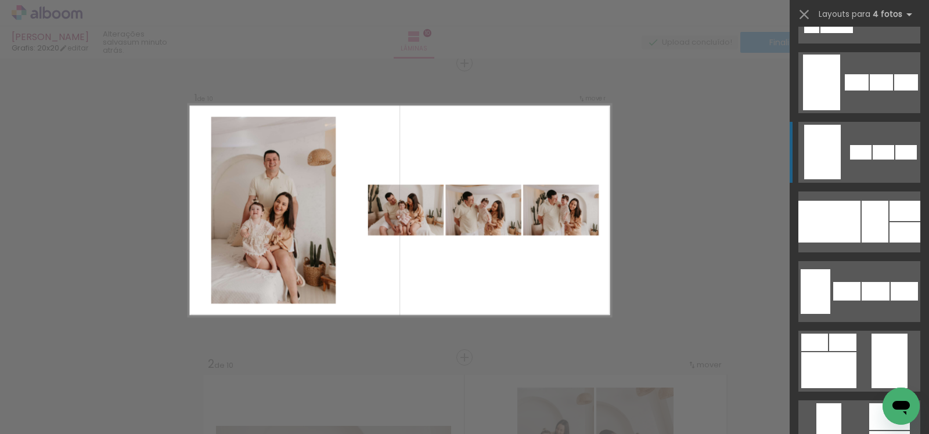
scroll to position [823, 0]
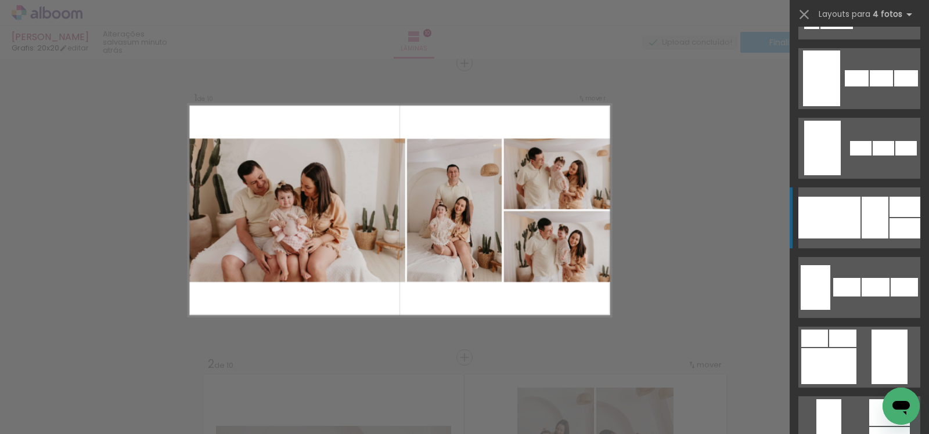
click at [880, 210] on div at bounding box center [875, 218] width 27 height 42
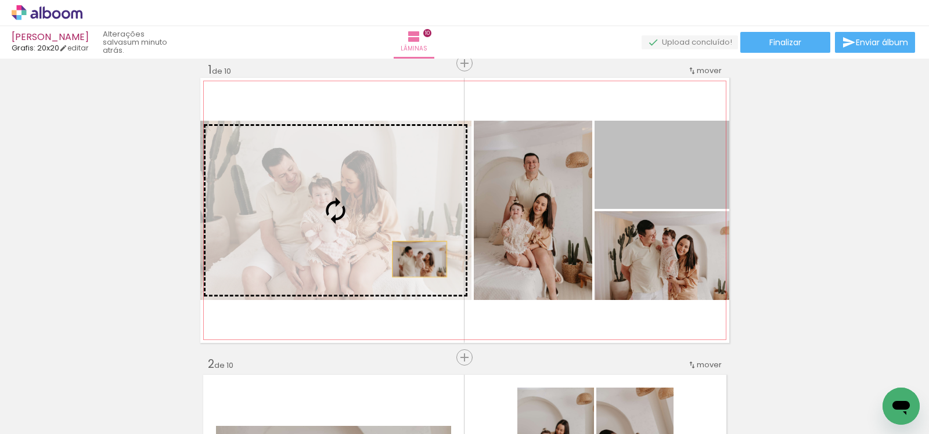
drag, startPoint x: 695, startPoint y: 186, endPoint x: 326, endPoint y: 274, distance: 379.5
click at [0, 0] on slot at bounding box center [0, 0] width 0 height 0
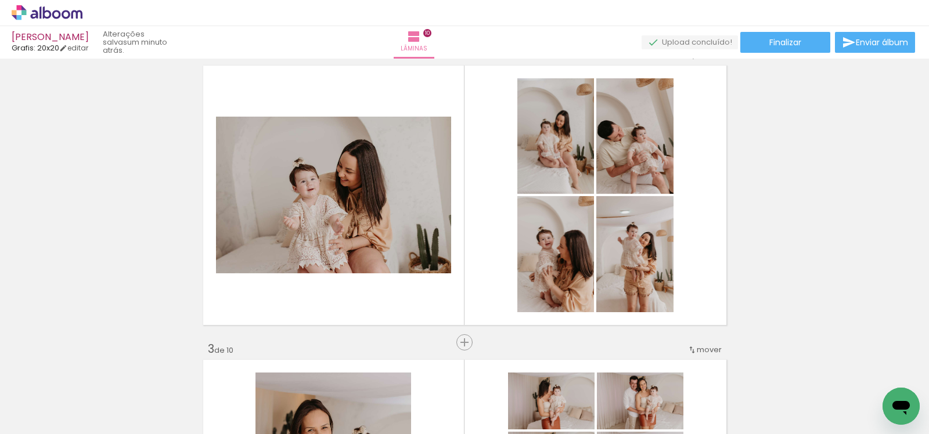
scroll to position [320, 0]
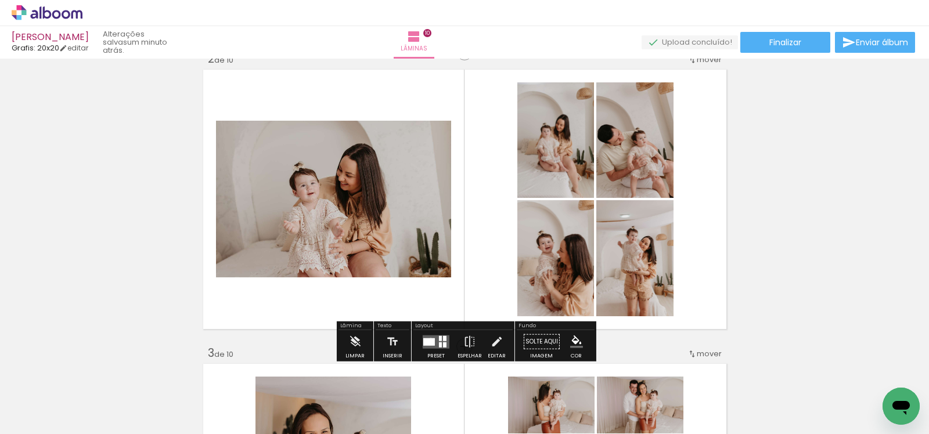
click at [429, 338] on div at bounding box center [429, 342] width 12 height 8
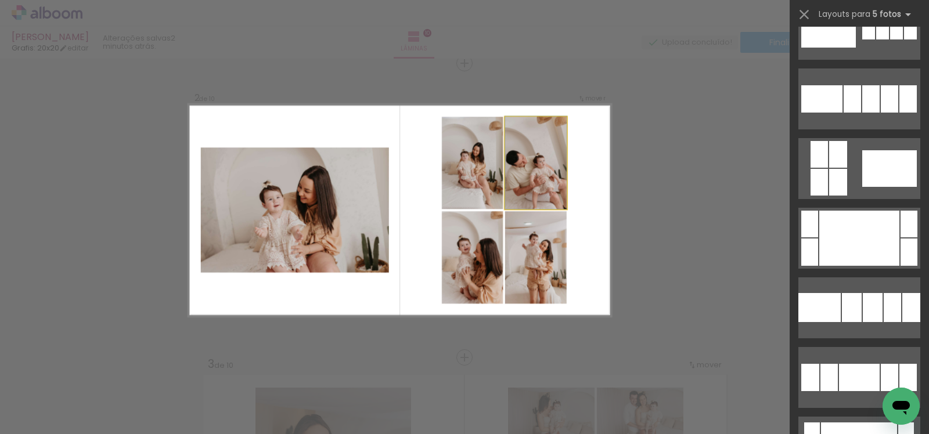
scroll to position [0, 0]
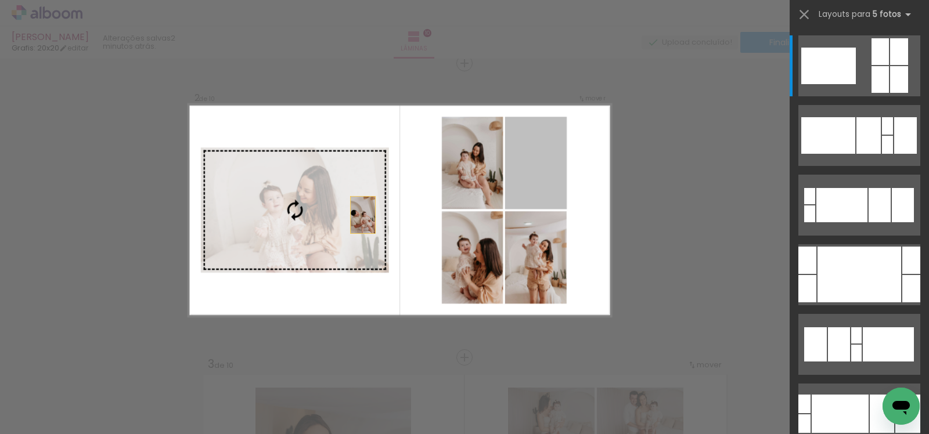
drag, startPoint x: 555, startPoint y: 173, endPoint x: 307, endPoint y: 227, distance: 254.3
click at [0, 0] on slot at bounding box center [0, 0] width 0 height 0
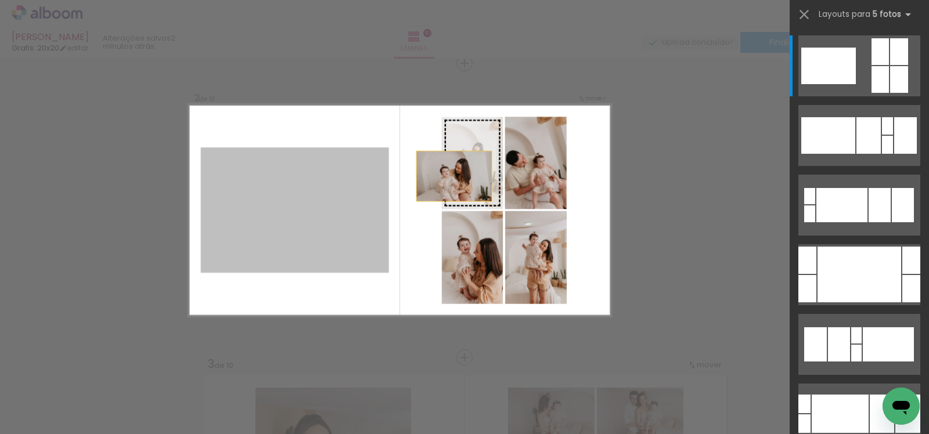
drag, startPoint x: 307, startPoint y: 227, endPoint x: 523, endPoint y: 157, distance: 227.0
click at [0, 0] on slot at bounding box center [0, 0] width 0 height 0
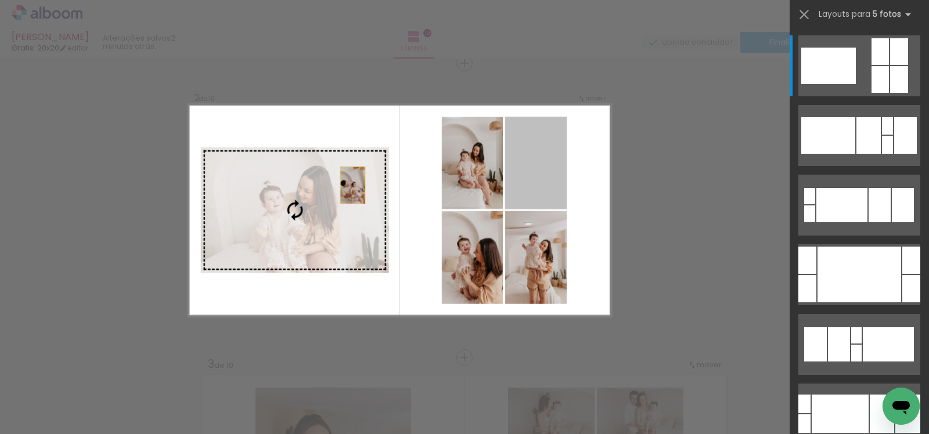
drag, startPoint x: 532, startPoint y: 160, endPoint x: 307, endPoint y: 190, distance: 227.4
click at [0, 0] on slot at bounding box center [0, 0] width 0 height 0
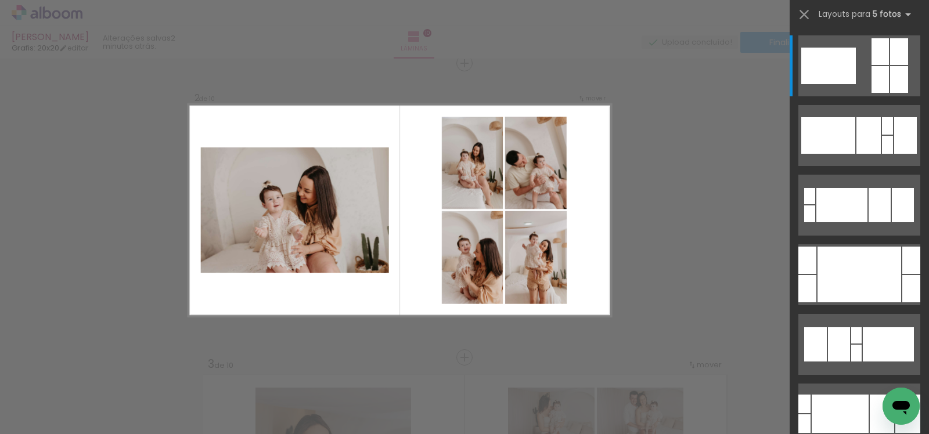
click at [0, 0] on div "Confirmar Cancelar" at bounding box center [0, 0] width 0 height 0
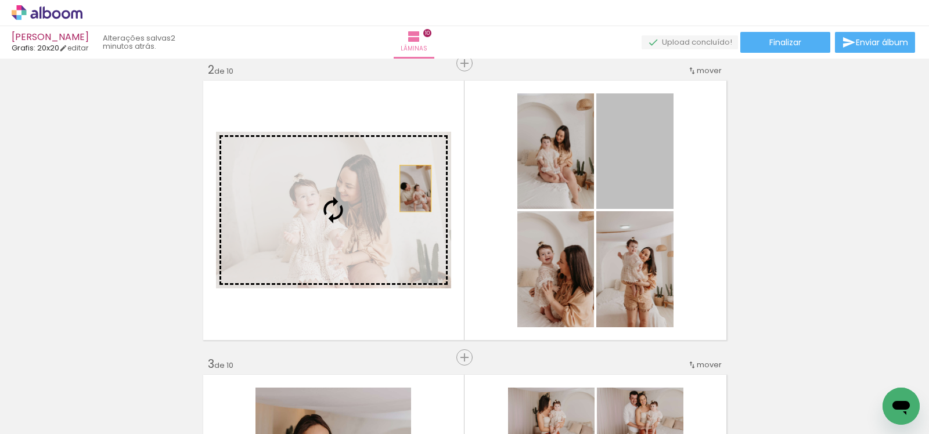
drag, startPoint x: 653, startPoint y: 148, endPoint x: 371, endPoint y: 200, distance: 286.4
click at [0, 0] on slot at bounding box center [0, 0] width 0 height 0
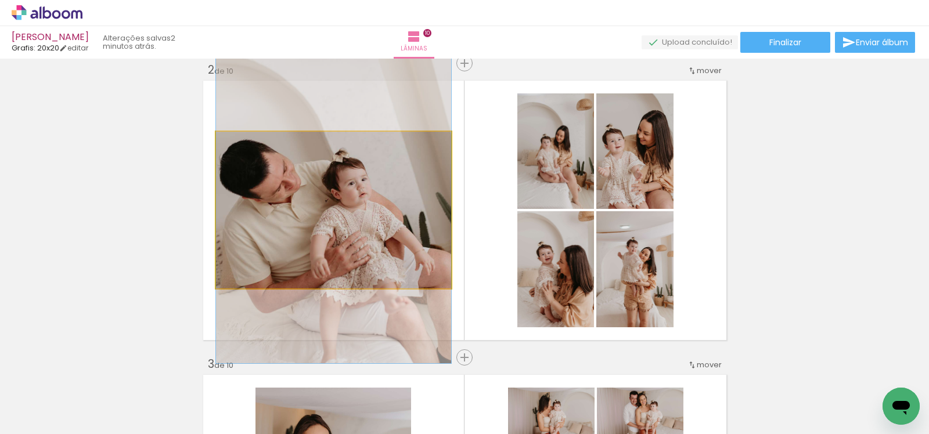
drag, startPoint x: 366, startPoint y: 206, endPoint x: 367, endPoint y: 182, distance: 23.3
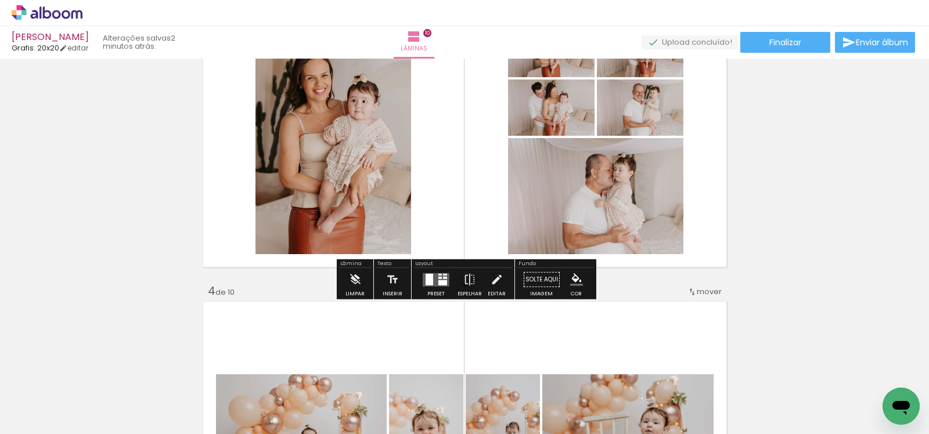
scroll to position [624, 0]
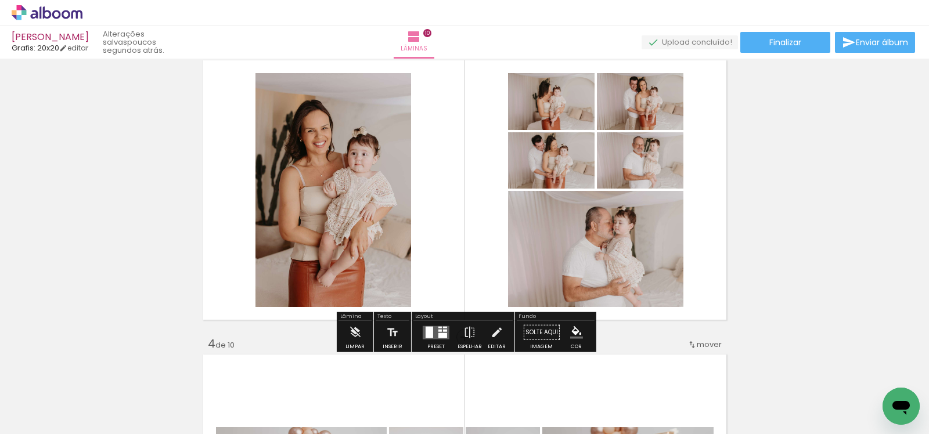
click at [443, 330] on div at bounding box center [445, 330] width 4 height 2
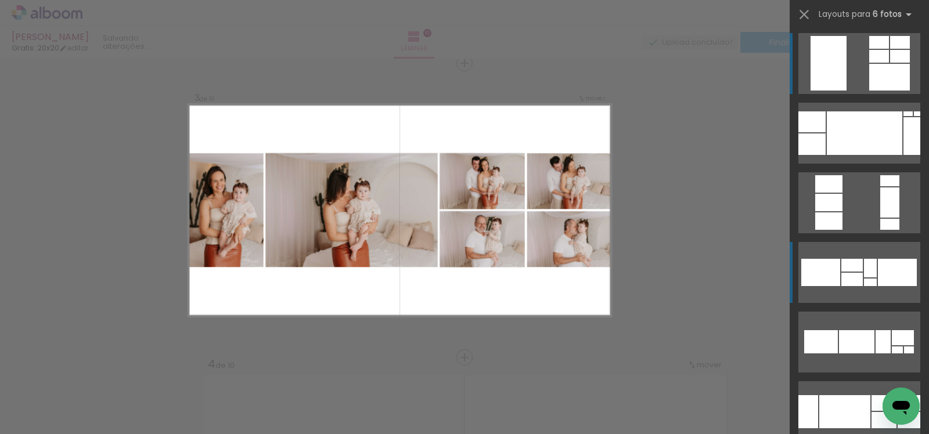
scroll to position [0, 0]
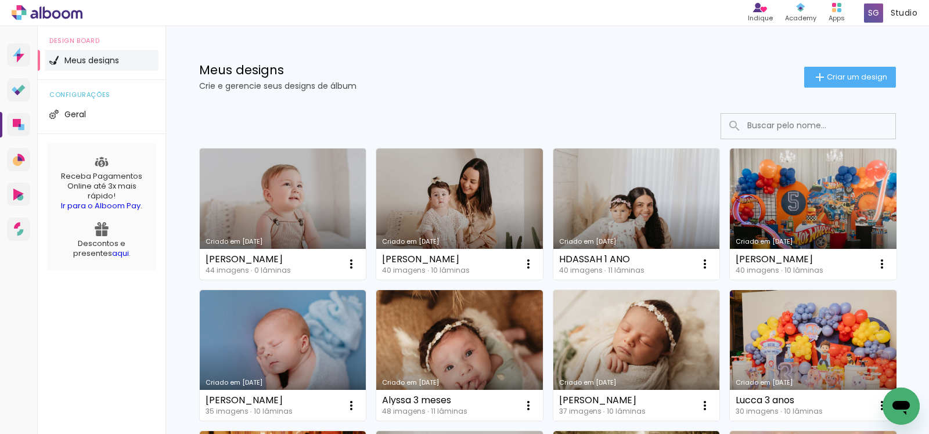
click at [314, 229] on link "Criado em [DATE]" at bounding box center [283, 214] width 167 height 131
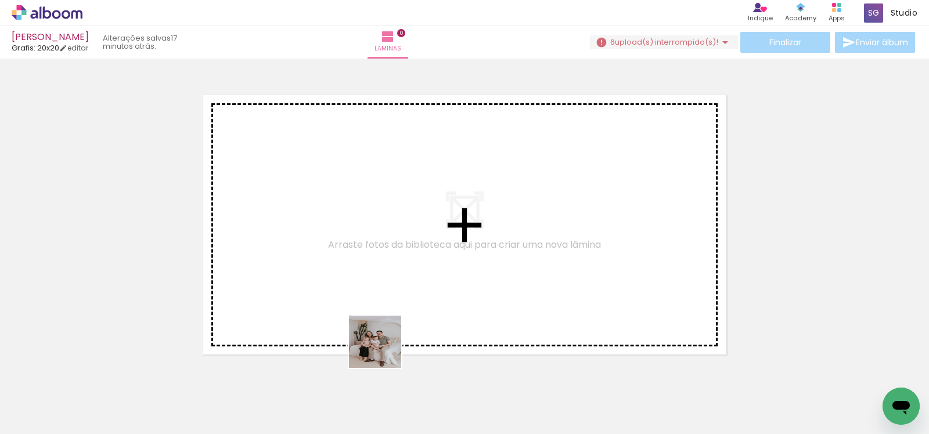
drag, startPoint x: 394, startPoint y: 389, endPoint x: 373, endPoint y: 318, distance: 73.9
click at [377, 324] on quentale-workspace at bounding box center [464, 217] width 929 height 434
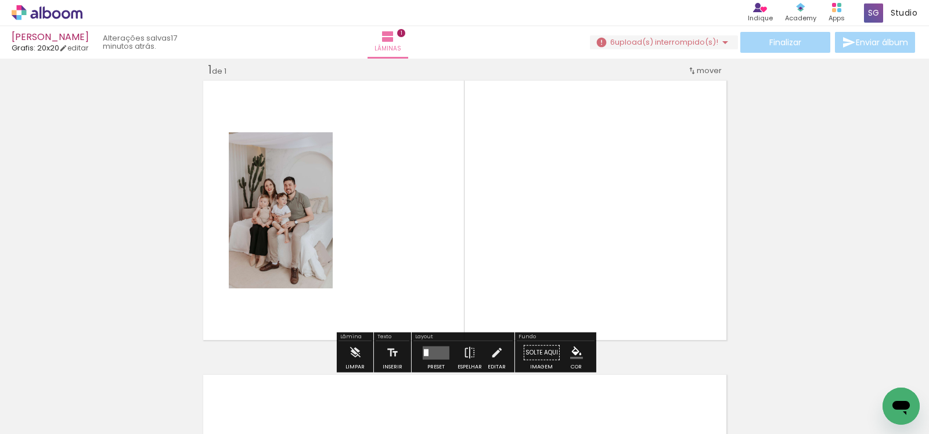
scroll to position [15, 0]
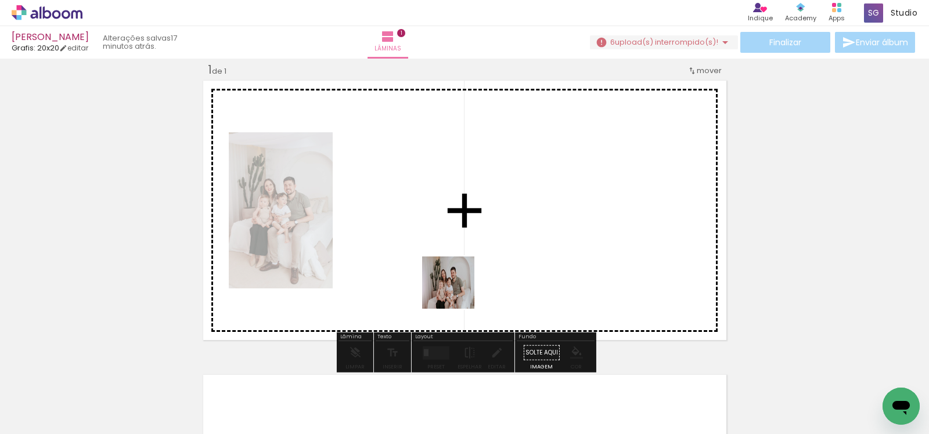
drag, startPoint x: 457, startPoint y: 398, endPoint x: 457, endPoint y: 292, distance: 106.3
click at [457, 292] on quentale-workspace at bounding box center [464, 217] width 929 height 434
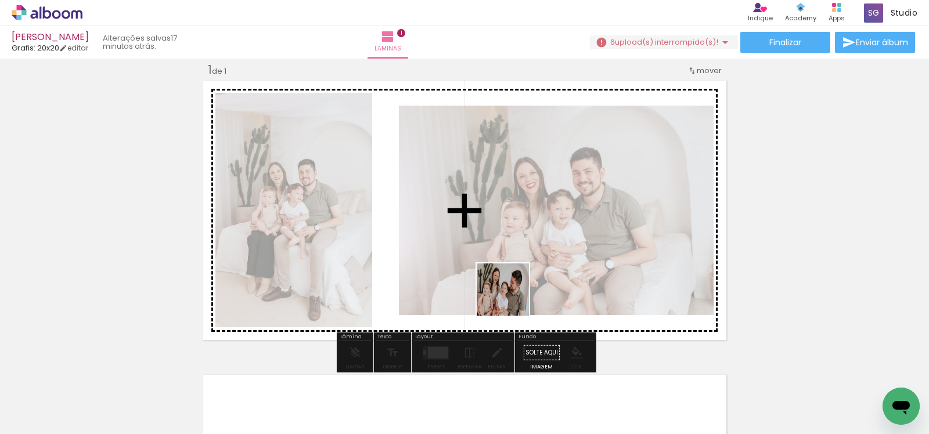
drag, startPoint x: 523, startPoint y: 394, endPoint x: 510, endPoint y: 297, distance: 97.3
click at [510, 298] on quentale-workspace at bounding box center [464, 217] width 929 height 434
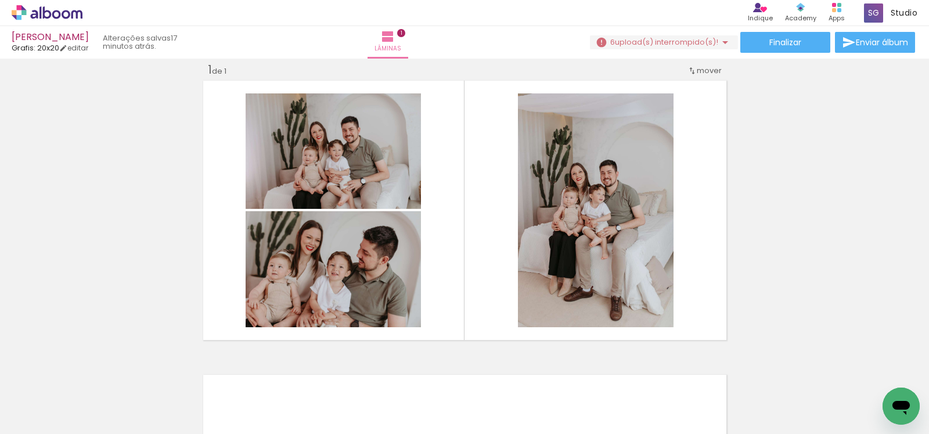
scroll to position [0, 91]
drag, startPoint x: 608, startPoint y: 404, endPoint x: 570, endPoint y: 255, distance: 153.9
click at [571, 256] on quentale-workspace at bounding box center [464, 217] width 929 height 434
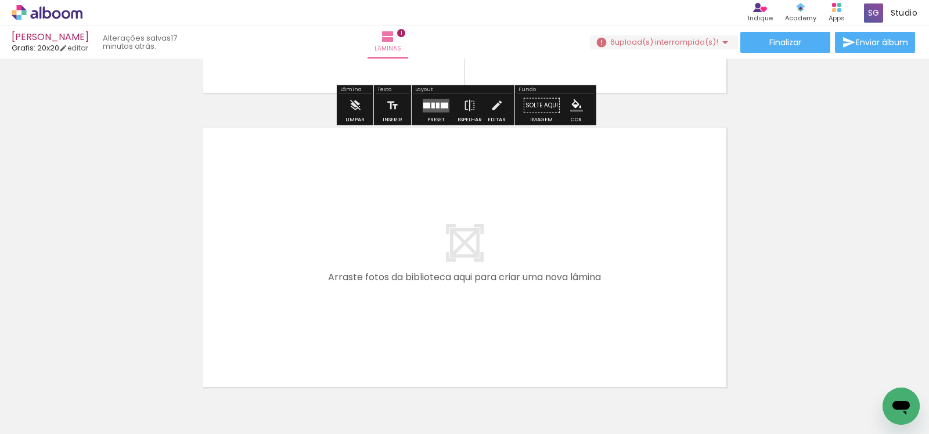
scroll to position [264, 0]
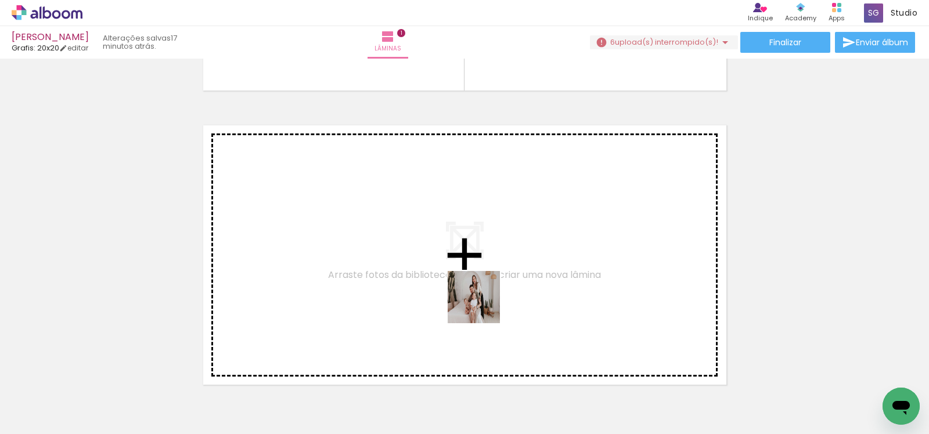
drag, startPoint x: 546, startPoint y: 404, endPoint x: 471, endPoint y: 285, distance: 140.7
click at [471, 285] on quentale-workspace at bounding box center [464, 217] width 929 height 434
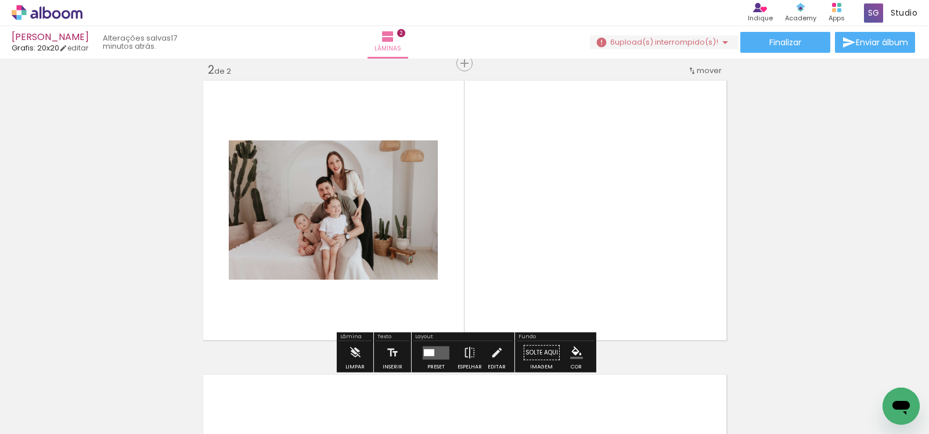
scroll to position [0, 262]
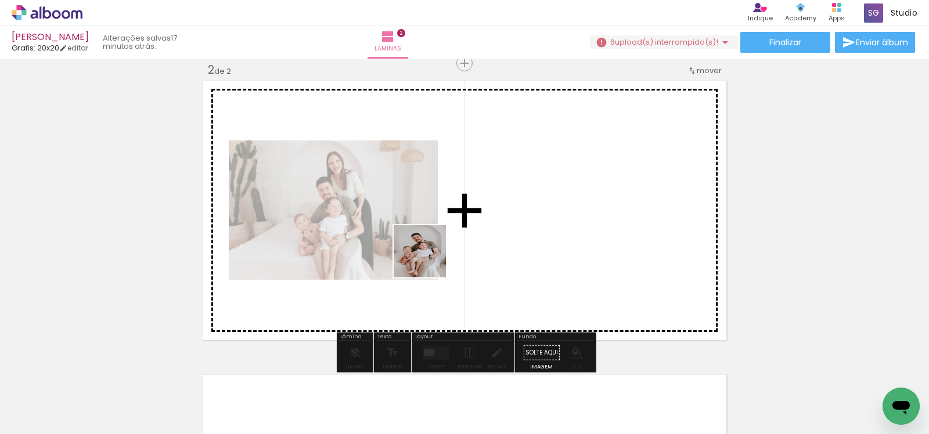
drag, startPoint x: 319, startPoint y: 392, endPoint x: 429, endPoint y: 258, distance: 173.7
click at [429, 258] on quentale-workspace at bounding box center [464, 217] width 929 height 434
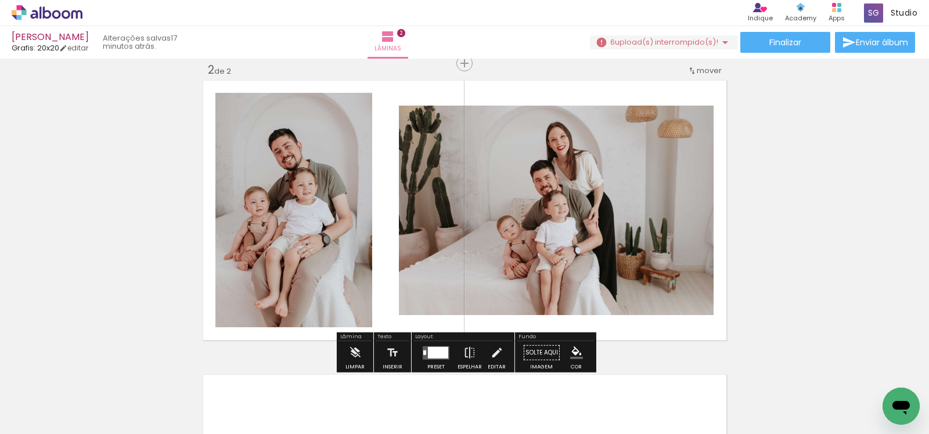
drag, startPoint x: 509, startPoint y: 402, endPoint x: 510, endPoint y: 246, distance: 156.8
click at [510, 255] on quentale-workspace at bounding box center [464, 217] width 929 height 434
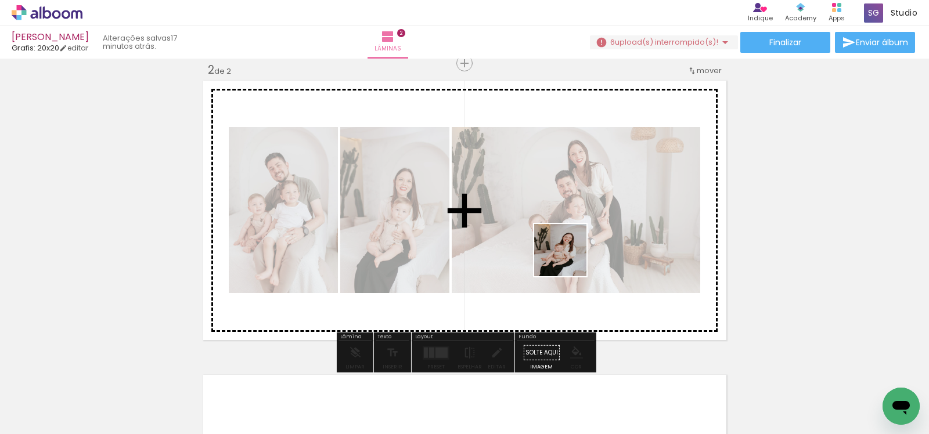
drag, startPoint x: 577, startPoint y: 391, endPoint x: 569, endPoint y: 257, distance: 135.0
click at [569, 257] on quentale-workspace at bounding box center [464, 217] width 929 height 434
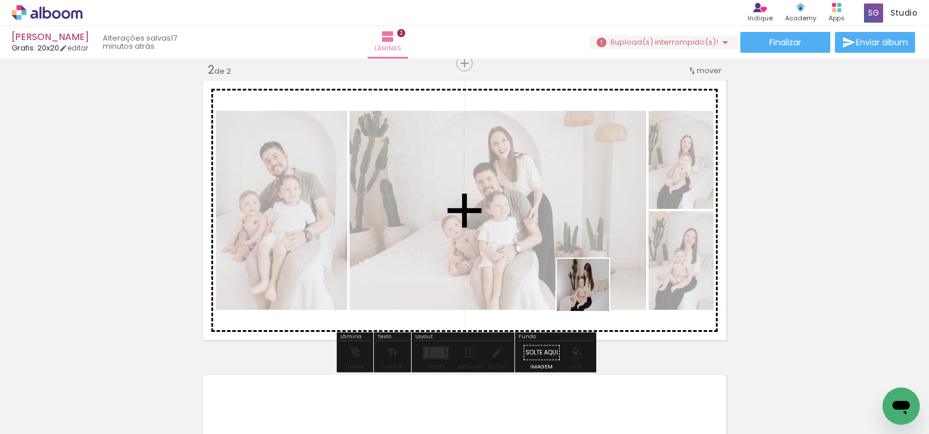
drag, startPoint x: 642, startPoint y: 397, endPoint x: 585, endPoint y: 287, distance: 123.9
click at [586, 287] on quentale-workspace at bounding box center [464, 217] width 929 height 434
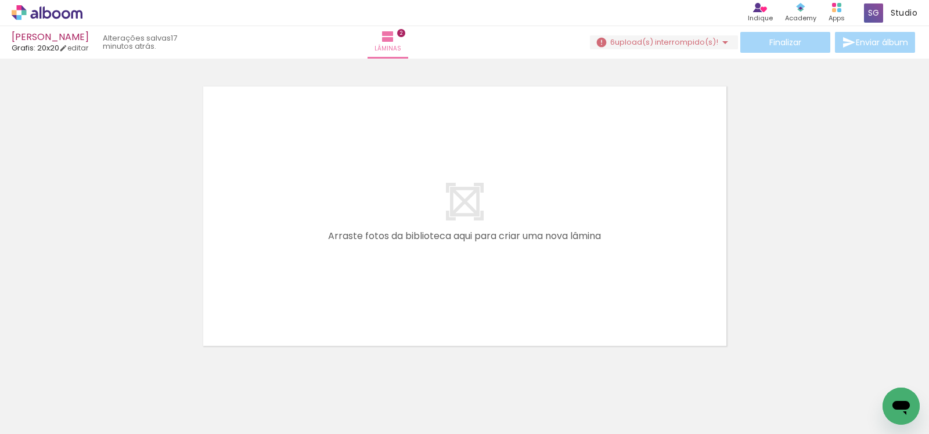
scroll to position [0, 0]
drag, startPoint x: 128, startPoint y: 408, endPoint x: 252, endPoint y: 308, distance: 158.6
click at [268, 292] on quentale-workspace at bounding box center [464, 217] width 929 height 434
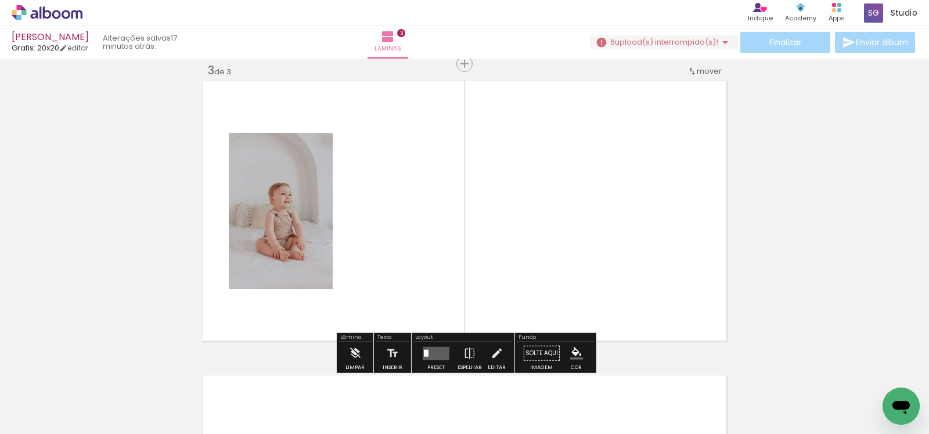
scroll to position [603, 0]
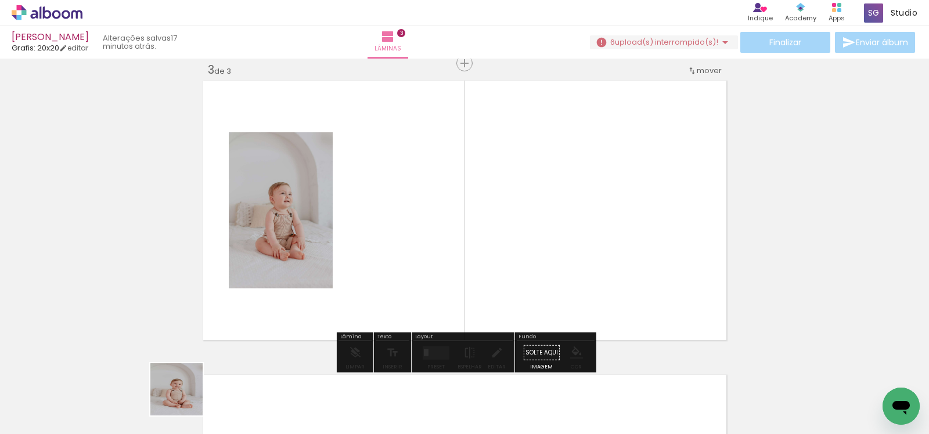
drag, startPoint x: 180, startPoint y: 405, endPoint x: 301, endPoint y: 275, distance: 177.5
click at [301, 275] on quentale-workspace at bounding box center [464, 217] width 929 height 434
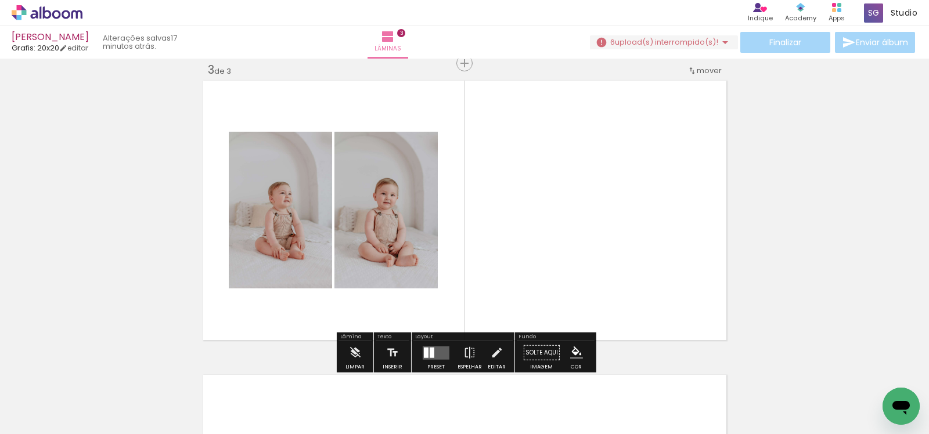
drag, startPoint x: 249, startPoint y: 403, endPoint x: 321, endPoint y: 288, distance: 135.7
click at [251, 393] on div at bounding box center [246, 395] width 35 height 52
drag, startPoint x: 250, startPoint y: 401, endPoint x: 308, endPoint y: 230, distance: 181.1
click at [308, 231] on quentale-workspace at bounding box center [464, 217] width 929 height 434
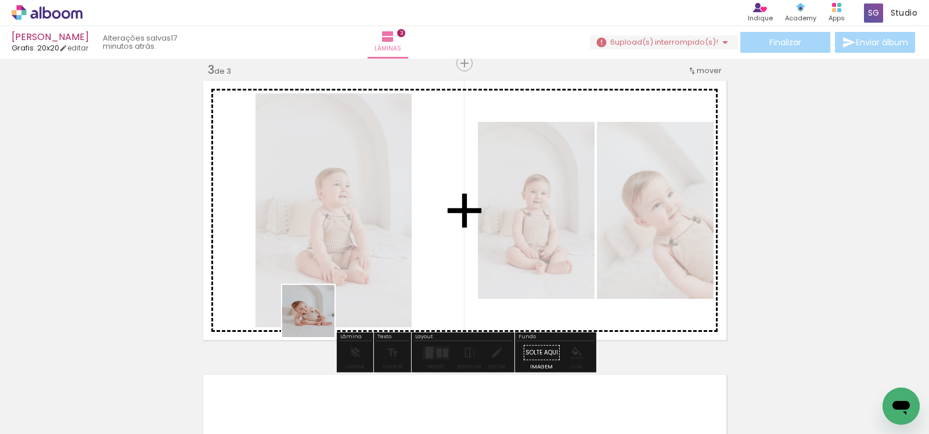
drag, startPoint x: 308, startPoint y: 401, endPoint x: 337, endPoint y: 256, distance: 148.0
click at [337, 259] on quentale-workspace at bounding box center [464, 217] width 929 height 434
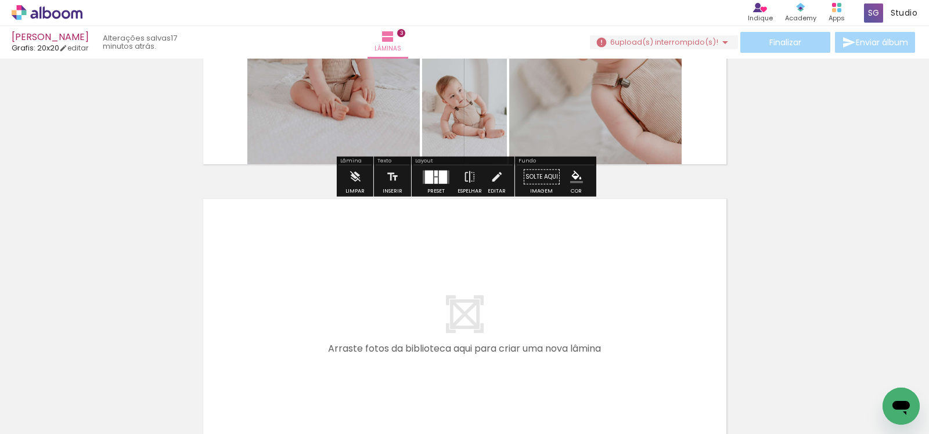
scroll to position [772, 0]
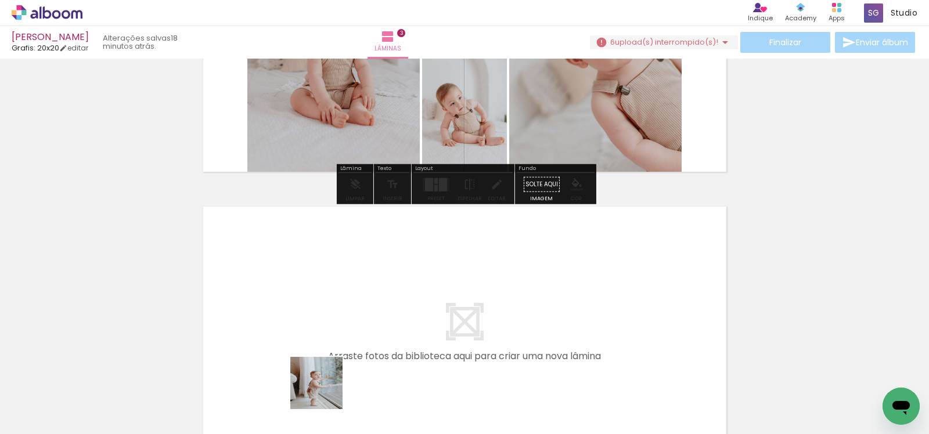
drag, startPoint x: 325, startPoint y: 401, endPoint x: 339, endPoint y: 317, distance: 84.8
click at [339, 317] on quentale-workspace at bounding box center [464, 217] width 929 height 434
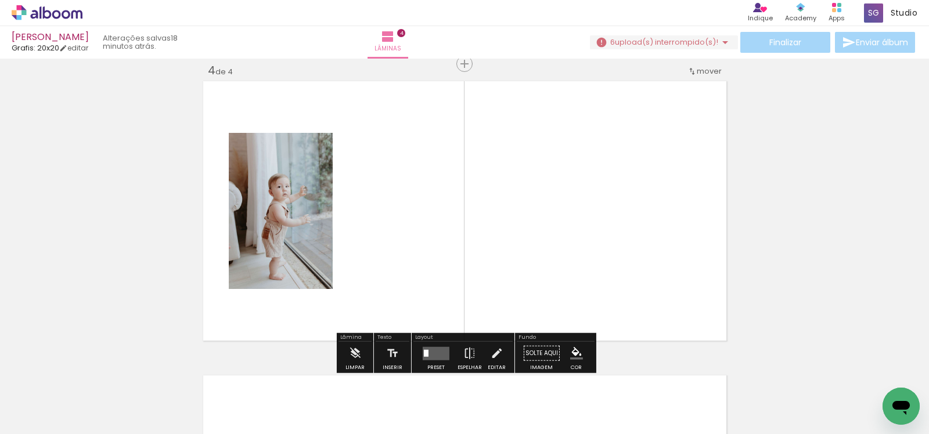
scroll to position [898, 0]
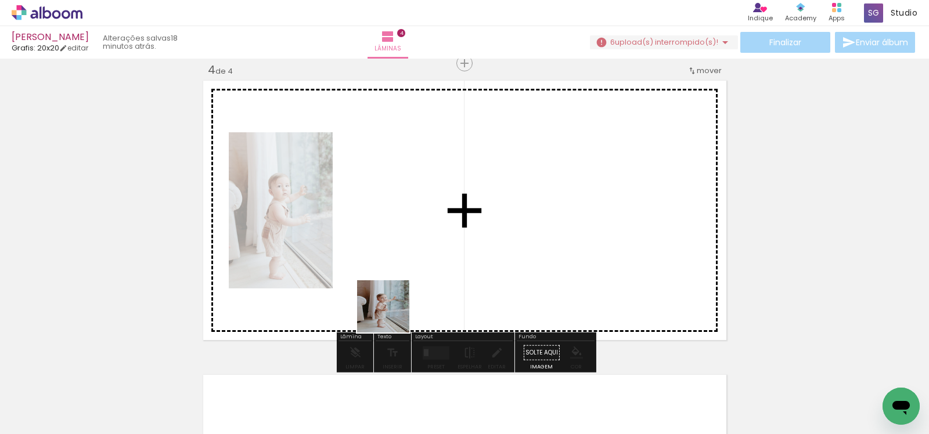
drag, startPoint x: 392, startPoint y: 402, endPoint x: 391, endPoint y: 258, distance: 144.0
click at [391, 258] on quentale-workspace at bounding box center [464, 217] width 929 height 434
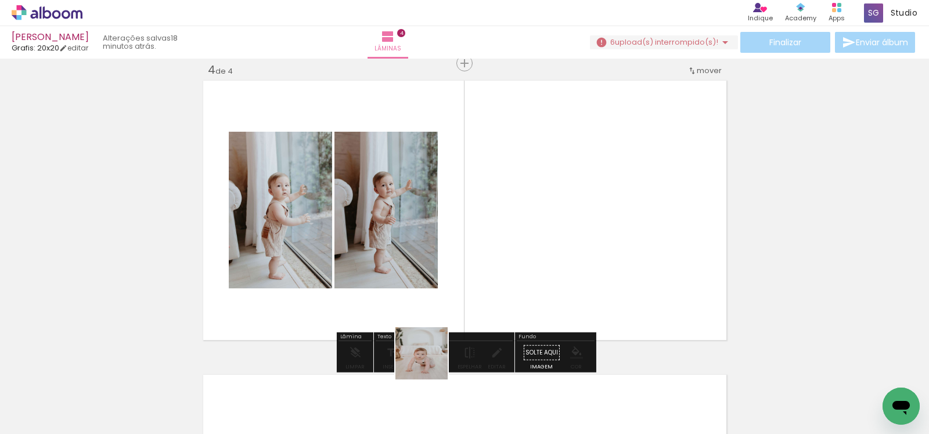
drag, startPoint x: 427, startPoint y: 411, endPoint x: 453, endPoint y: 226, distance: 186.4
click at [457, 227] on quentale-workspace at bounding box center [464, 217] width 929 height 434
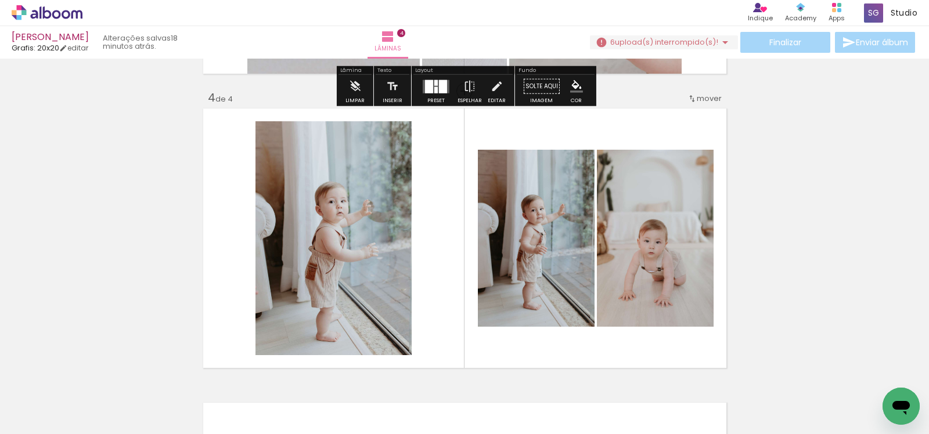
scroll to position [878, 0]
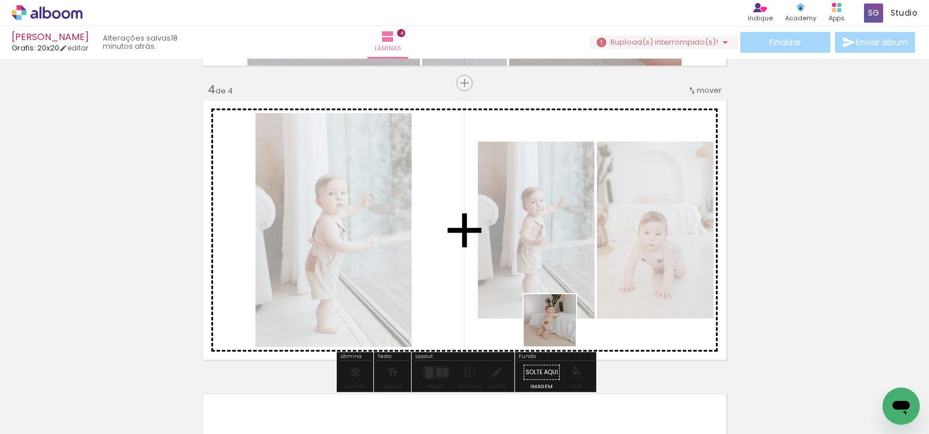
drag, startPoint x: 506, startPoint y: 402, endPoint x: 591, endPoint y: 280, distance: 148.5
click at [590, 283] on quentale-workspace at bounding box center [464, 217] width 929 height 434
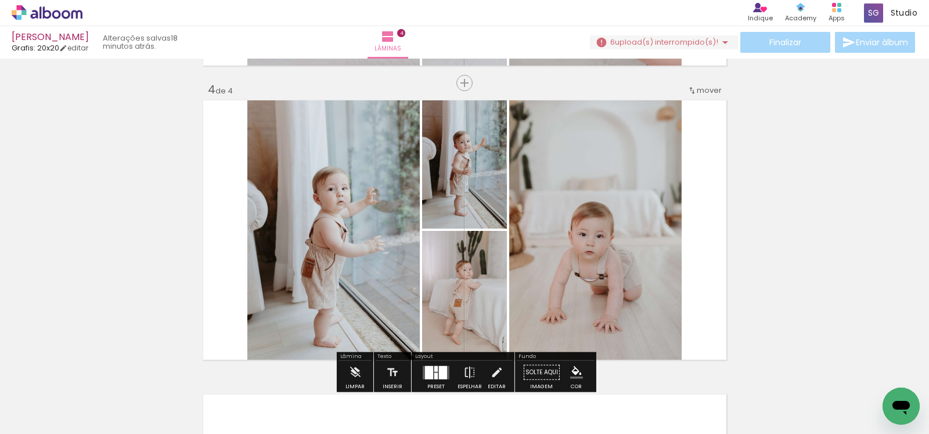
drag, startPoint x: 571, startPoint y: 412, endPoint x: 575, endPoint y: 335, distance: 77.4
click at [575, 335] on quentale-workspace at bounding box center [464, 217] width 929 height 434
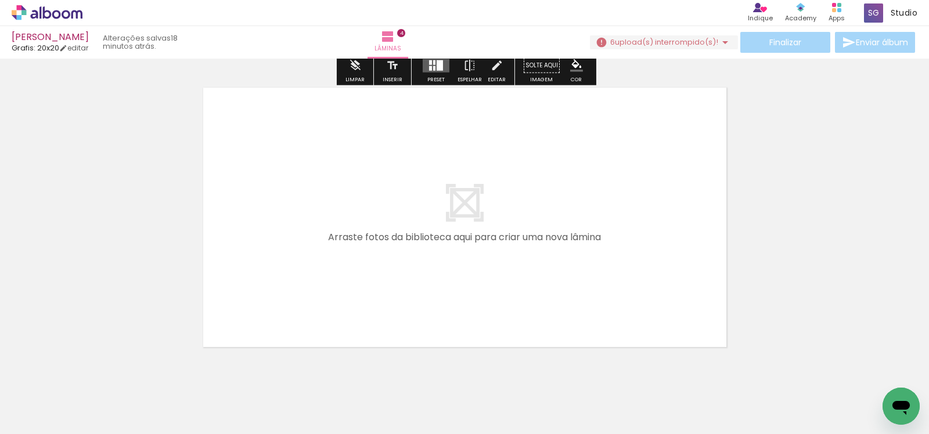
scroll to position [0, 919]
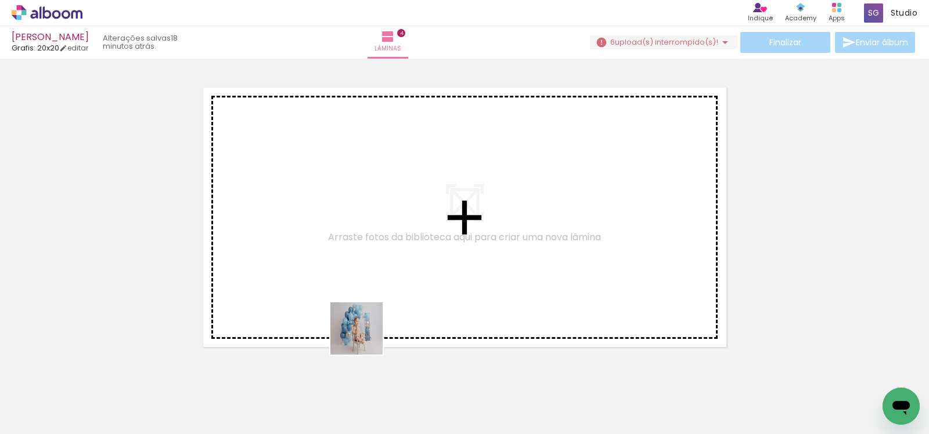
drag, startPoint x: 361, startPoint y: 412, endPoint x: 371, endPoint y: 310, distance: 102.7
click at [371, 311] on quentale-workspace at bounding box center [464, 217] width 929 height 434
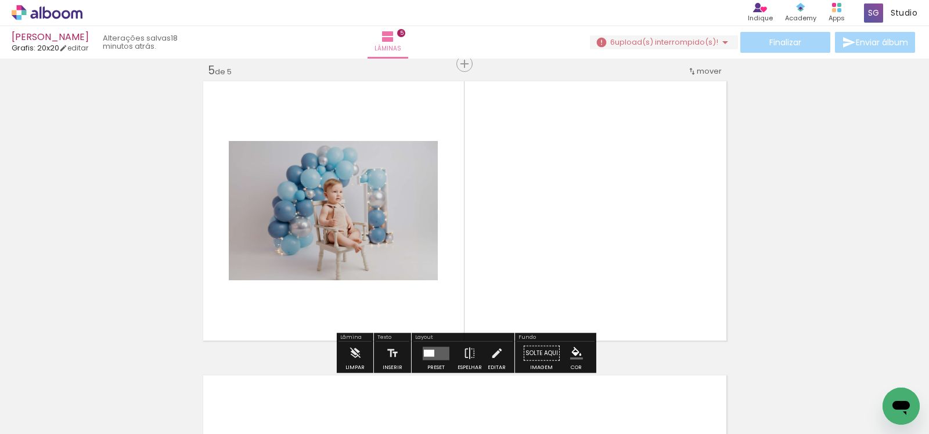
scroll to position [1192, 0]
drag, startPoint x: 441, startPoint y: 402, endPoint x: 450, endPoint y: 243, distance: 159.9
click at [450, 243] on quentale-workspace at bounding box center [464, 217] width 929 height 434
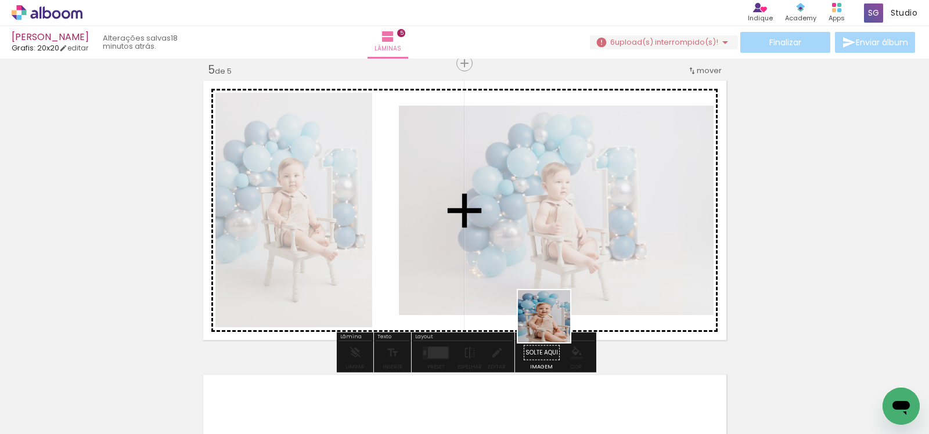
drag, startPoint x: 553, startPoint y: 404, endPoint x: 555, endPoint y: 268, distance: 135.9
click at [556, 272] on quentale-workspace at bounding box center [464, 217] width 929 height 434
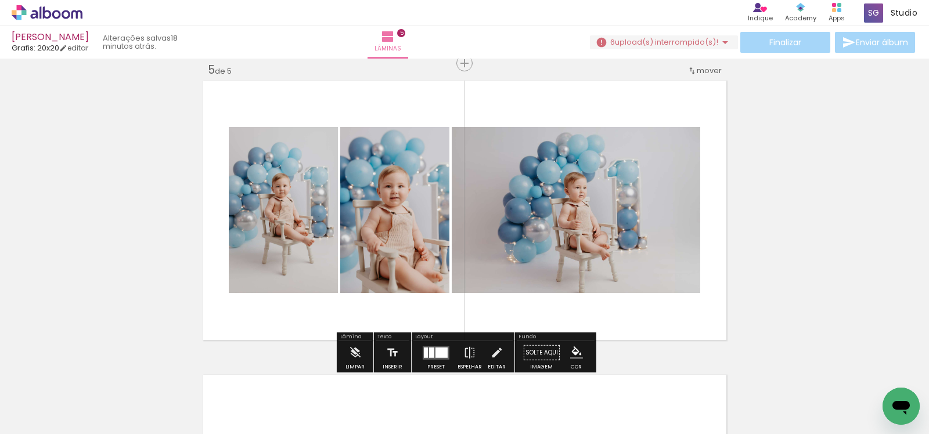
scroll to position [0, 1050]
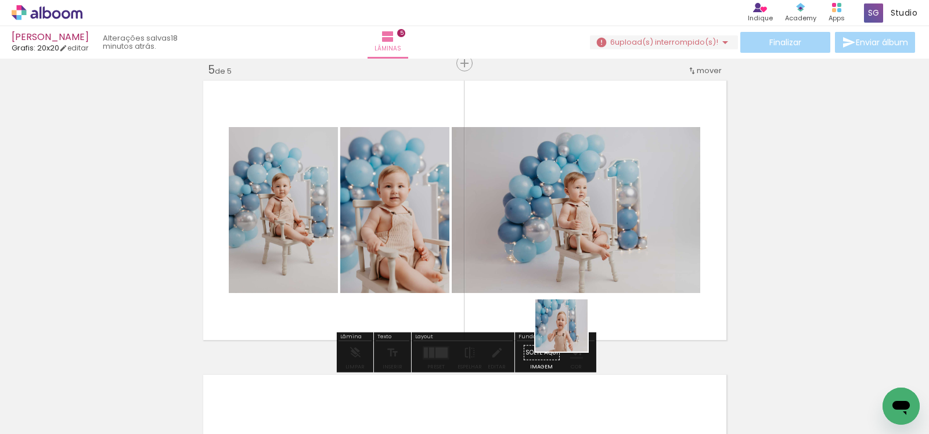
drag, startPoint x: 570, startPoint y: 410, endPoint x: 570, endPoint y: 261, distance: 148.7
click at [570, 262] on quentale-workspace at bounding box center [464, 217] width 929 height 434
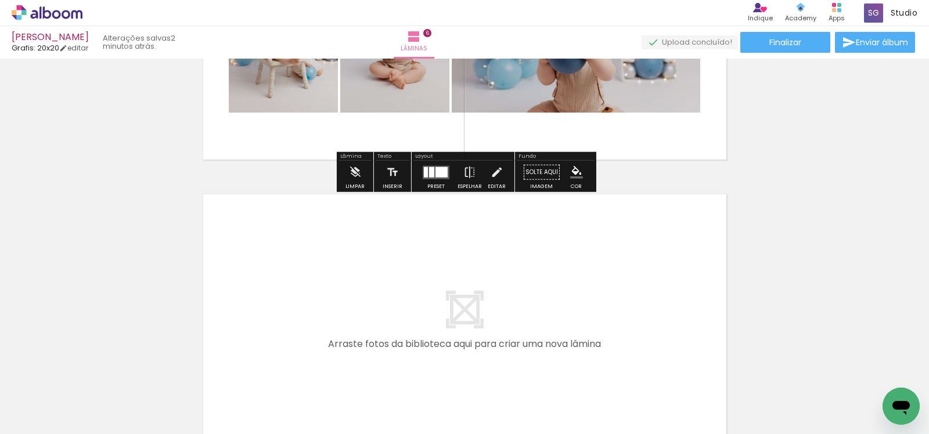
scroll to position [1732, 0]
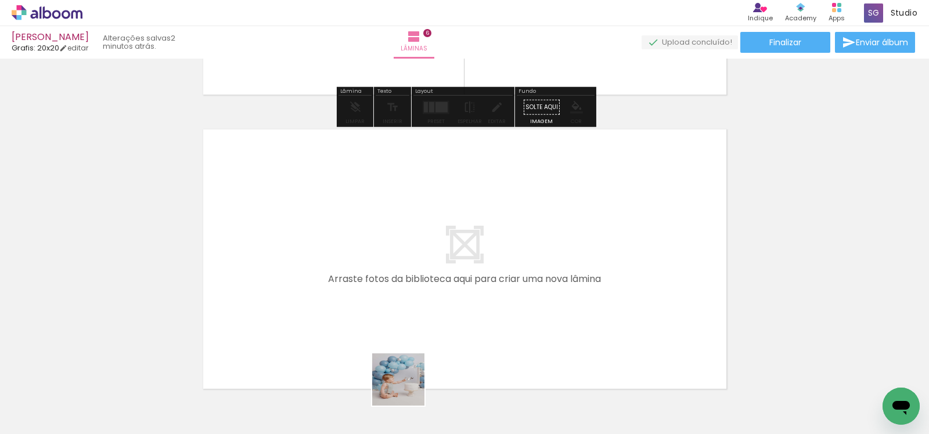
click at [406, 329] on quentale-workspace at bounding box center [464, 217] width 929 height 434
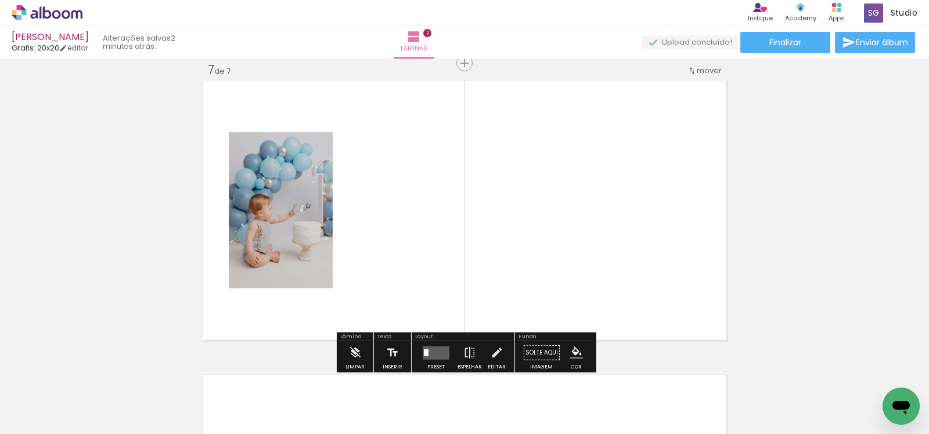
scroll to position [1781, 0]
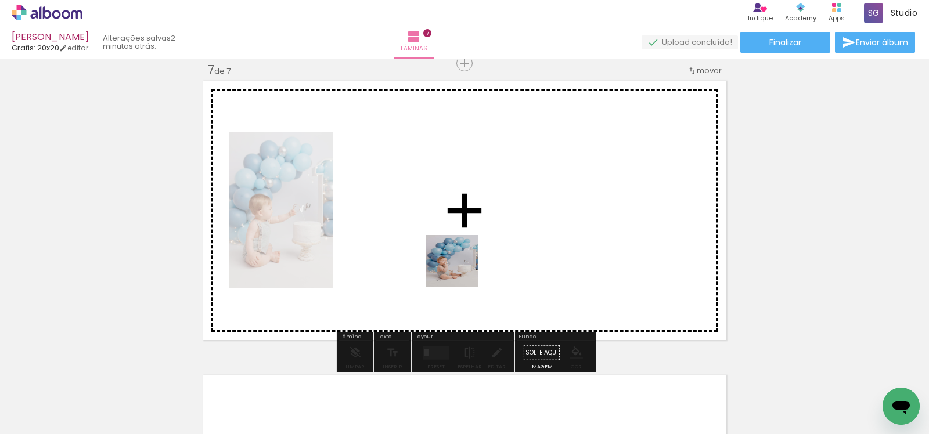
drag, startPoint x: 477, startPoint y: 416, endPoint x: 459, endPoint y: 258, distance: 158.4
click at [459, 258] on quentale-workspace at bounding box center [464, 217] width 929 height 434
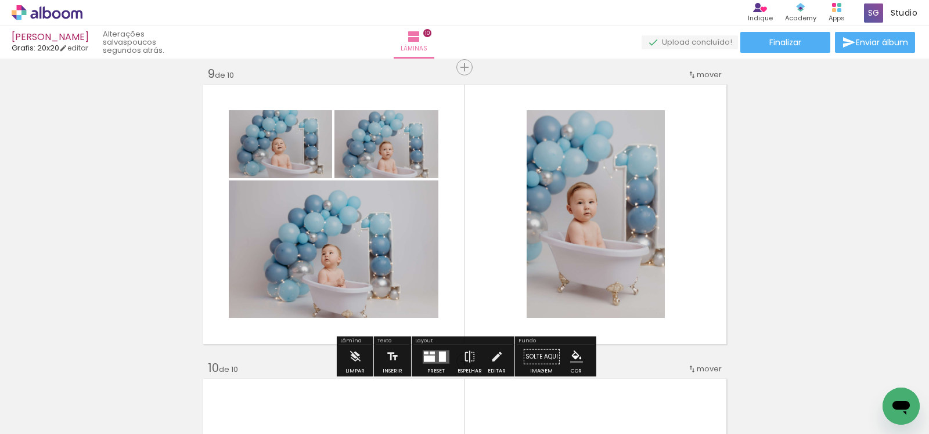
scroll to position [2371, 0]
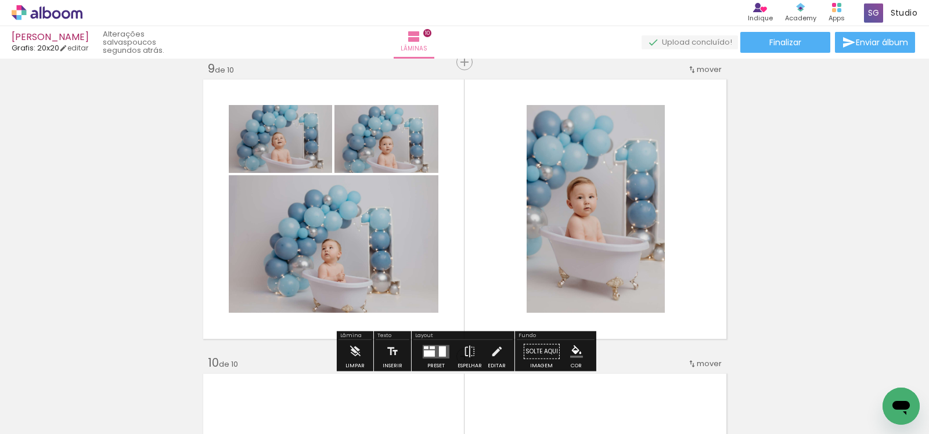
click at [424, 347] on div at bounding box center [426, 347] width 5 height 3
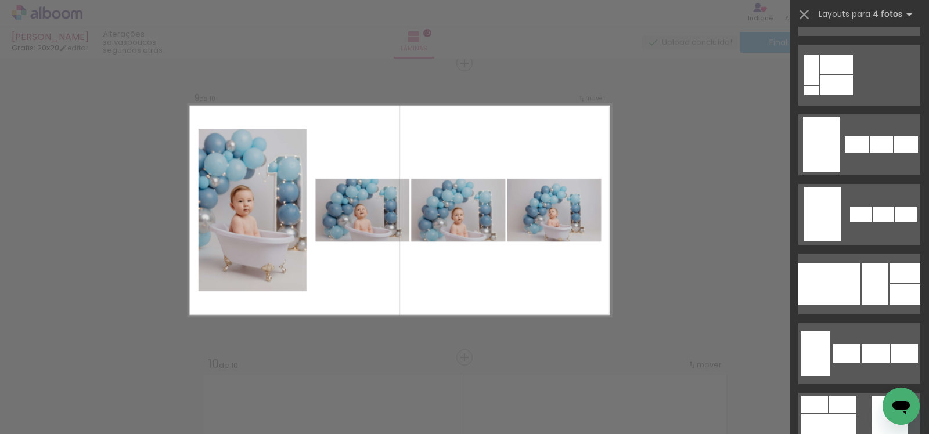
scroll to position [858, 0]
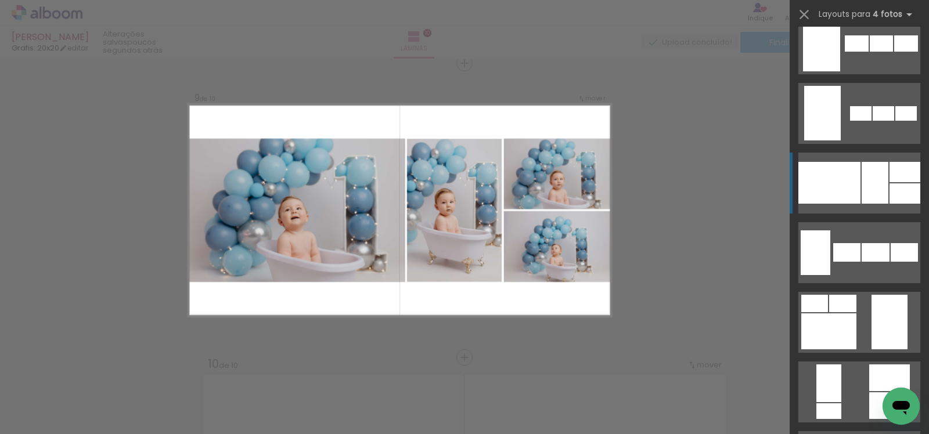
click at [867, 179] on div at bounding box center [875, 183] width 27 height 42
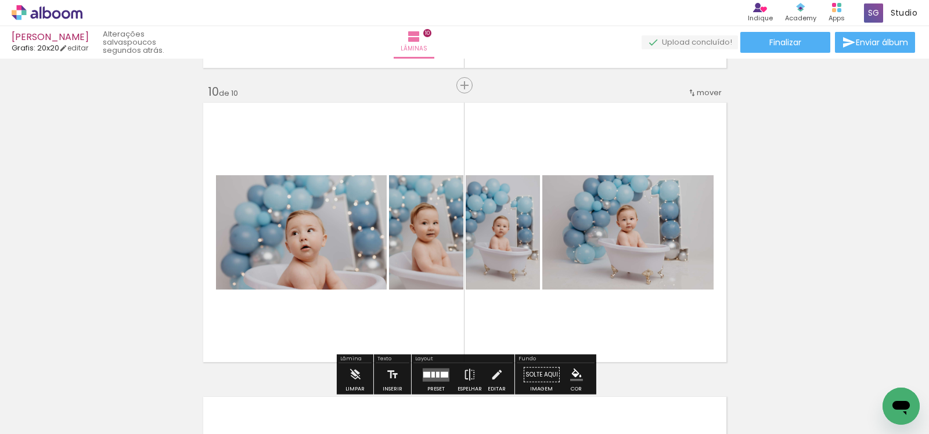
scroll to position [2682, 0]
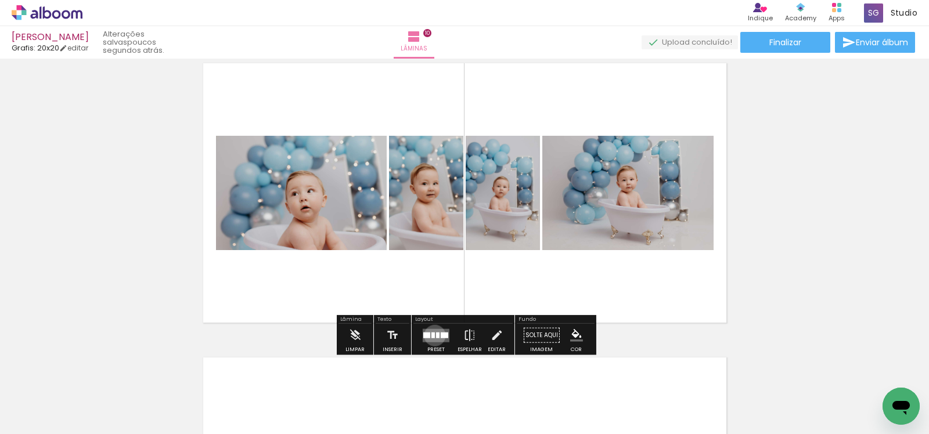
click at [432, 335] on quentale-layouter at bounding box center [436, 335] width 27 height 13
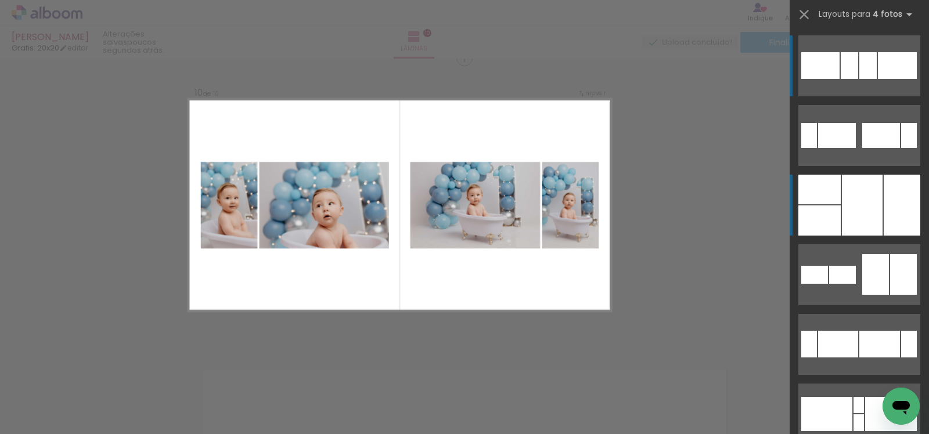
scroll to position [2664, 0]
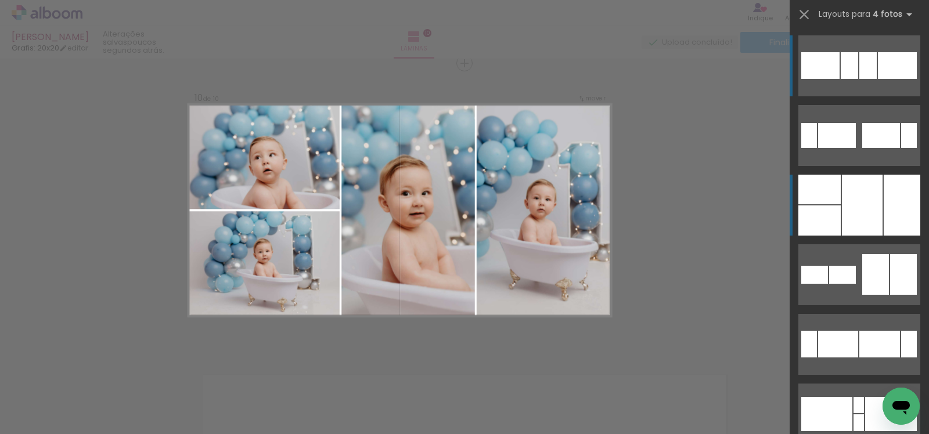
click at [867, 192] on div at bounding box center [862, 205] width 41 height 61
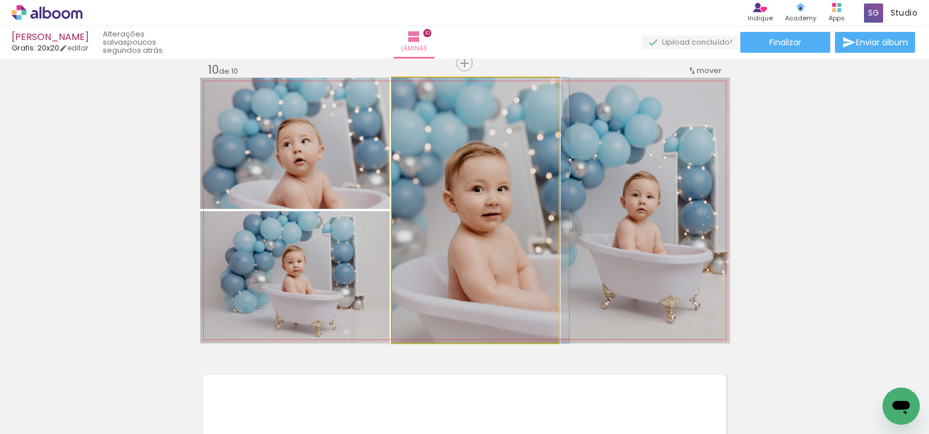
drag, startPoint x: 510, startPoint y: 181, endPoint x: 638, endPoint y: 167, distance: 127.9
click at [0, 0] on slot at bounding box center [0, 0] width 0 height 0
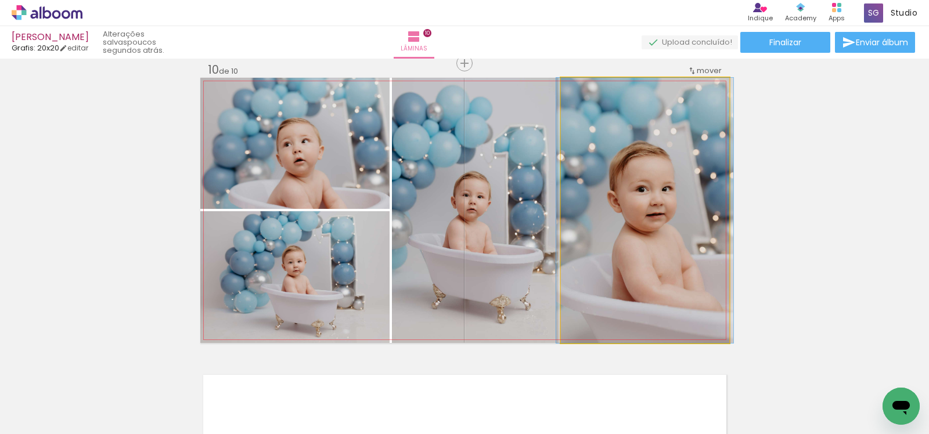
drag, startPoint x: 638, startPoint y: 168, endPoint x: 507, endPoint y: 168, distance: 131.2
click at [0, 0] on slot at bounding box center [0, 0] width 0 height 0
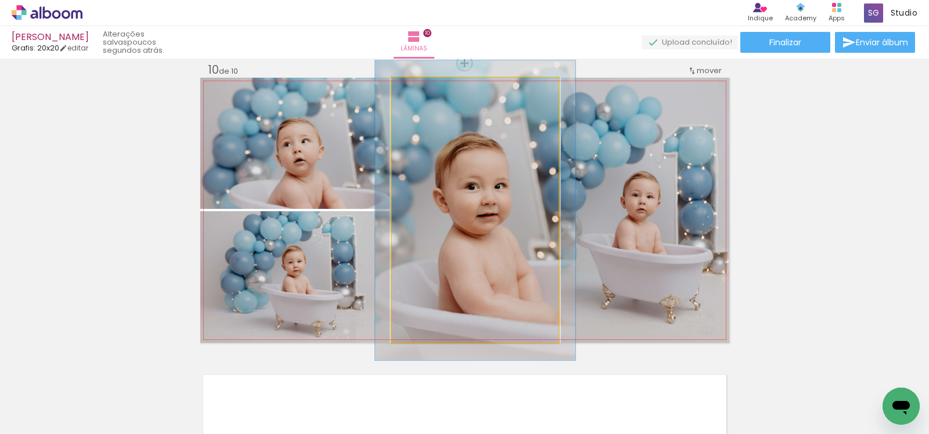
drag, startPoint x: 422, startPoint y: 93, endPoint x: 427, endPoint y: 94, distance: 5.8
type paper-slider "116"
click at [428, 94] on div at bounding box center [424, 90] width 19 height 19
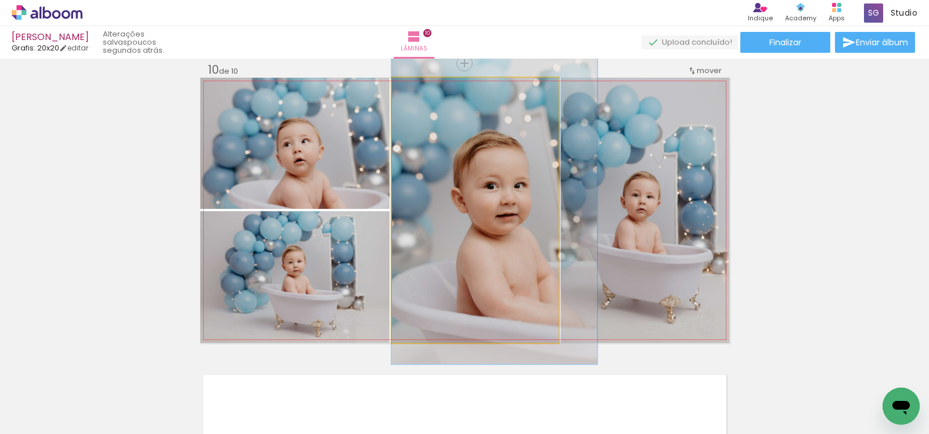
drag, startPoint x: 476, startPoint y: 155, endPoint x: 499, endPoint y: 155, distance: 23.2
